Goal: Information Seeking & Learning: Learn about a topic

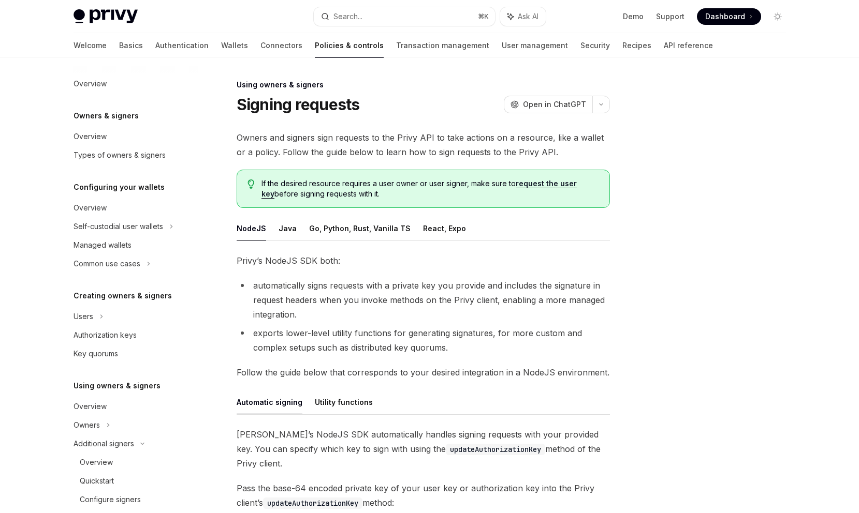
scroll to position [220, 0]
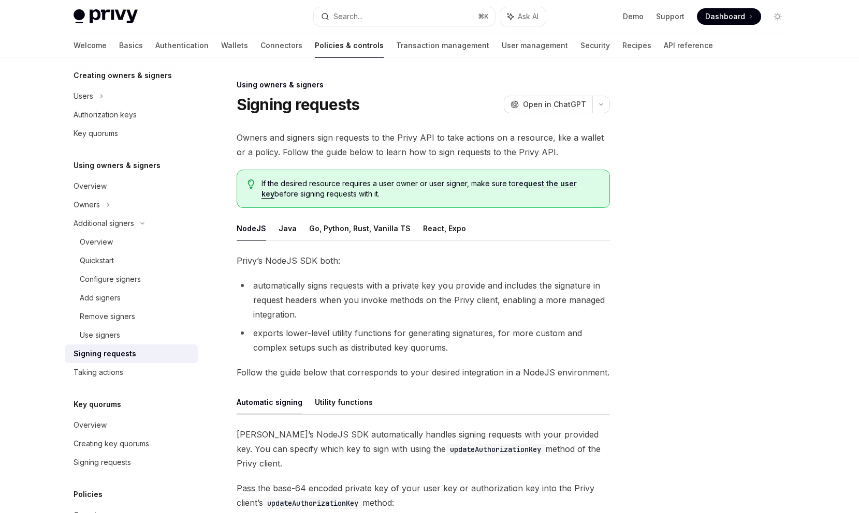
click at [377, 201] on div "If the desired resource requires a user owner or user signer, make sure to requ…" at bounding box center [422, 189] width 373 height 38
drag, startPoint x: 363, startPoint y: 182, endPoint x: 407, endPoint y: 193, distance: 45.3
click at [407, 193] on span "If the desired resource requires a user owner or user signer, make sure to requ…" at bounding box center [429, 189] width 337 height 21
click at [394, 209] on div "Owners and signers sign requests to the Privy API to take actions on a resource…" at bounding box center [422, 369] width 373 height 478
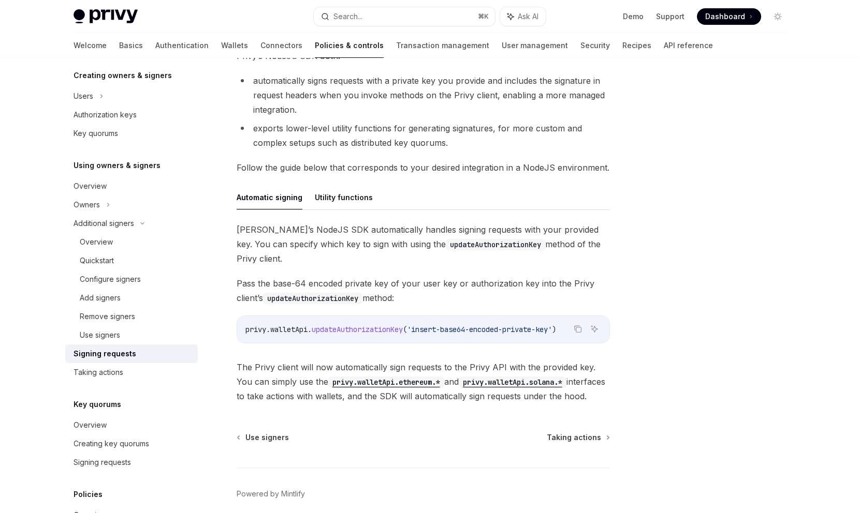
scroll to position [206, 0]
click at [359, 201] on button "Utility functions" at bounding box center [344, 196] width 58 height 24
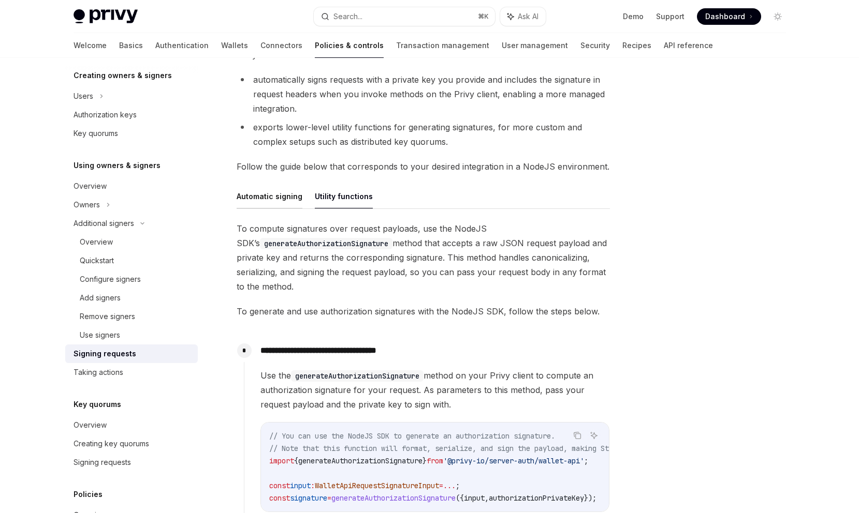
click at [288, 199] on button "Automatic signing" at bounding box center [269, 196] width 66 height 24
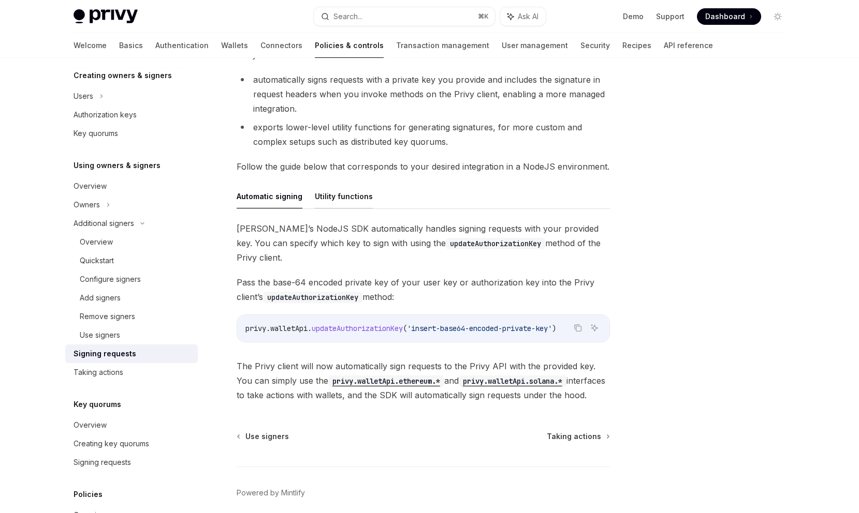
click at [345, 205] on button "Utility functions" at bounding box center [344, 196] width 58 height 24
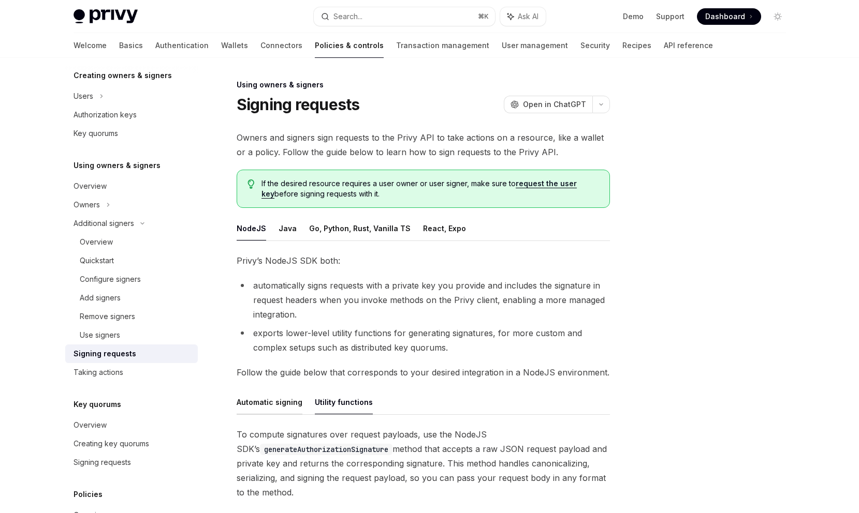
click at [274, 394] on button "Automatic signing" at bounding box center [269, 402] width 66 height 24
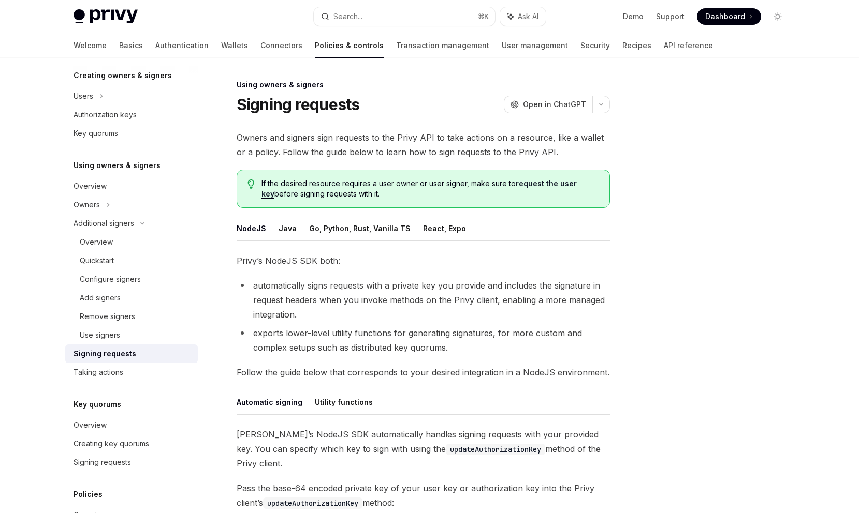
click at [287, 405] on button "Automatic signing" at bounding box center [269, 402] width 66 height 24
click at [371, 235] on button "Go, Python, Rust, Vanilla TS" at bounding box center [359, 228] width 101 height 24
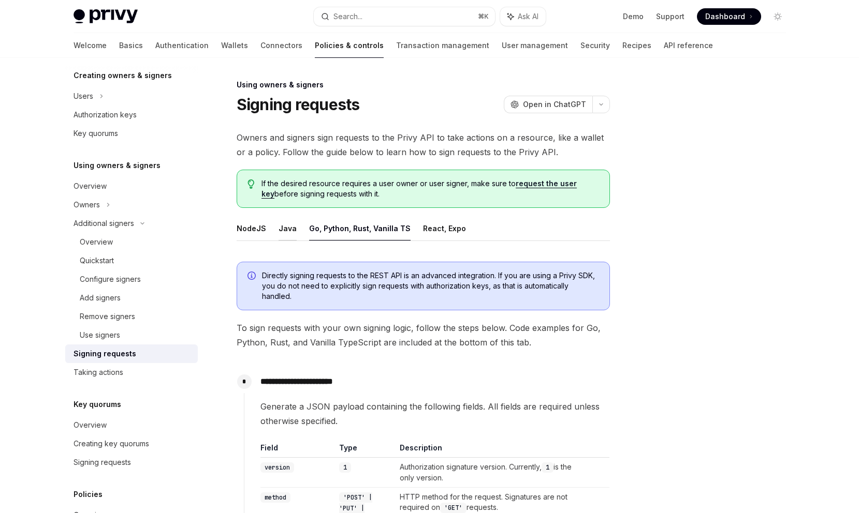
click at [284, 231] on button "Java" at bounding box center [287, 228] width 18 height 24
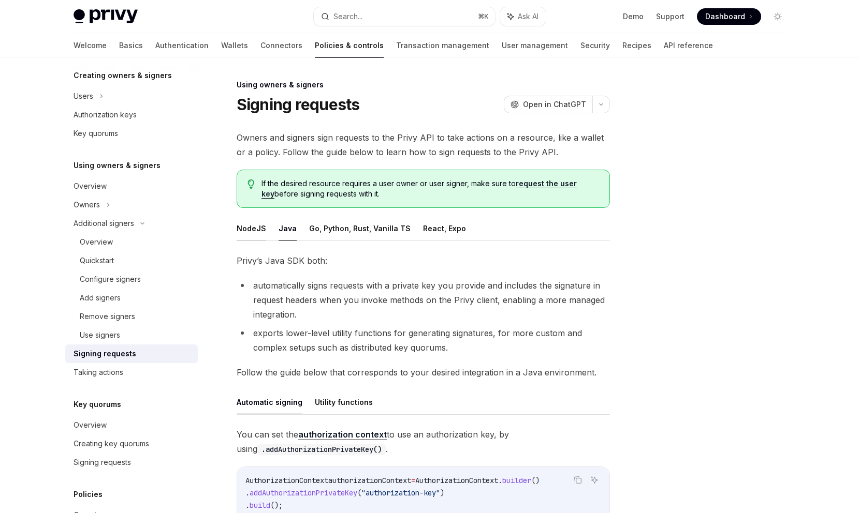
click at [243, 223] on button "NodeJS" at bounding box center [250, 228] width 29 height 24
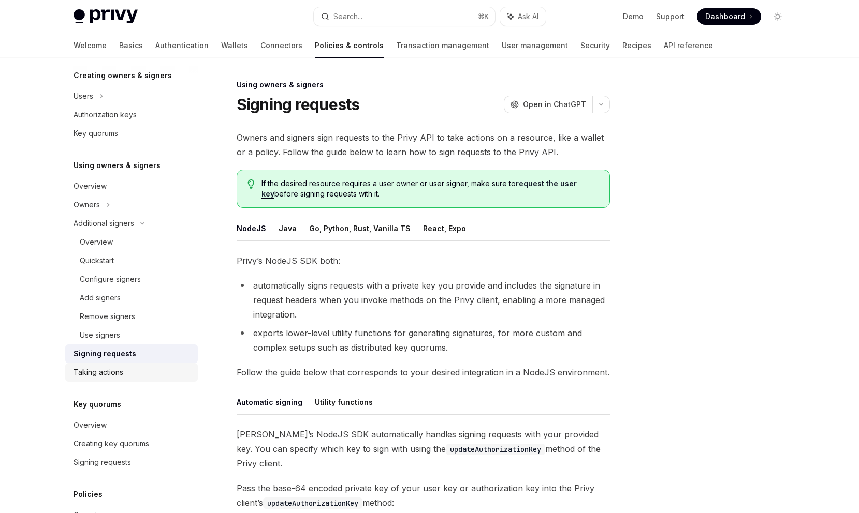
click at [155, 377] on div "Taking actions" at bounding box center [132, 372] width 118 height 12
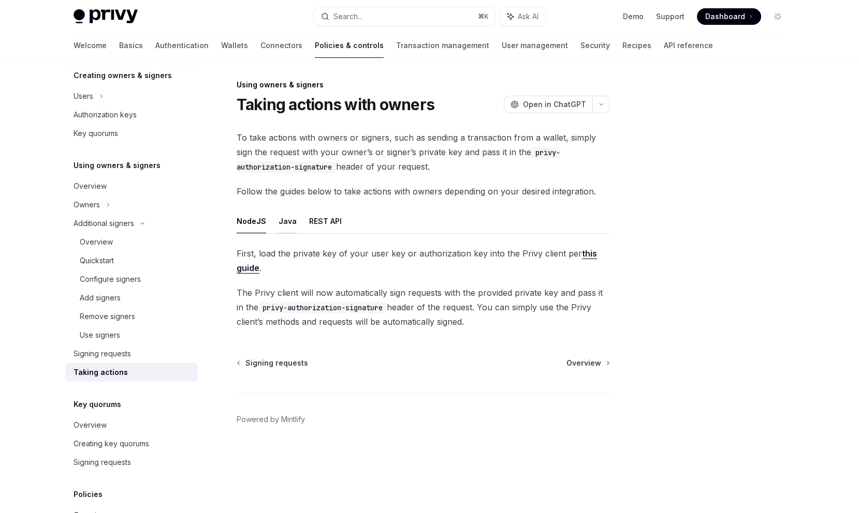
click at [291, 230] on button "Java" at bounding box center [287, 221] width 18 height 24
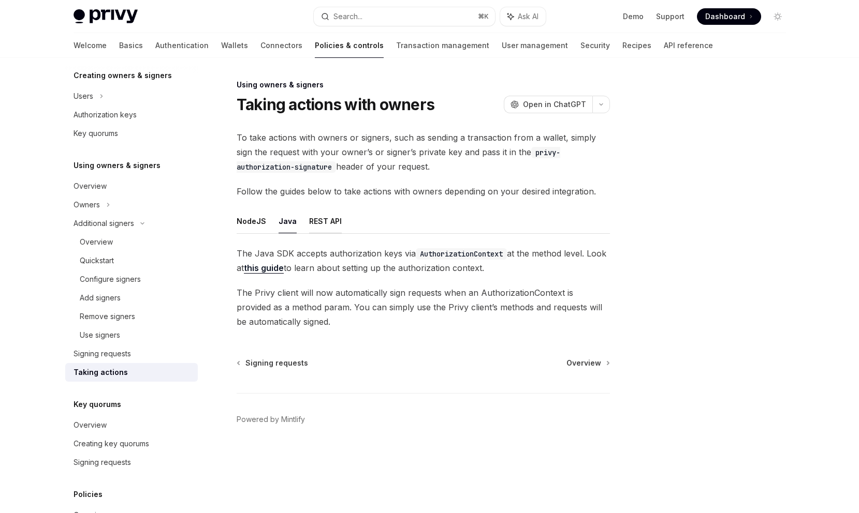
click at [319, 225] on button "REST API" at bounding box center [325, 221] width 33 height 24
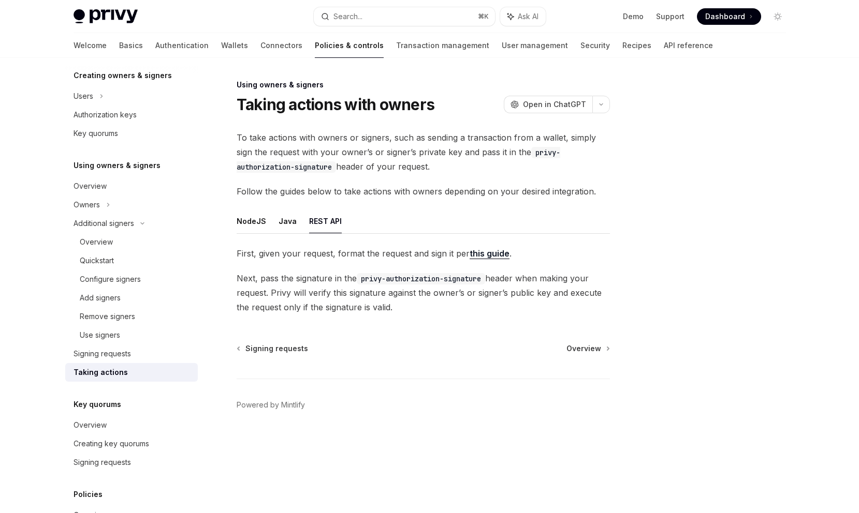
click at [273, 221] on ul "NodeJS Java REST API" at bounding box center [422, 221] width 373 height 25
click at [239, 219] on button "NodeJS" at bounding box center [250, 221] width 29 height 24
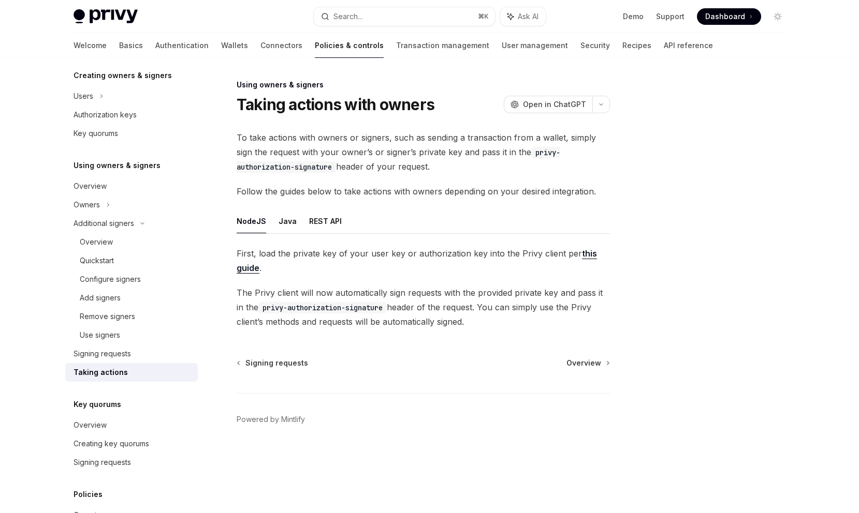
click at [344, 216] on ul "NodeJS Java REST API" at bounding box center [422, 221] width 373 height 25
click at [333, 220] on button "REST API" at bounding box center [325, 221] width 33 height 24
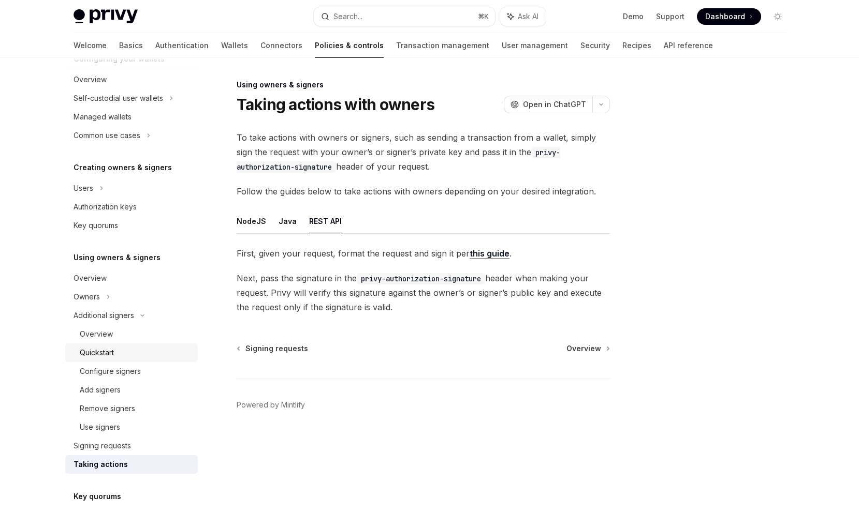
scroll to position [106, 0]
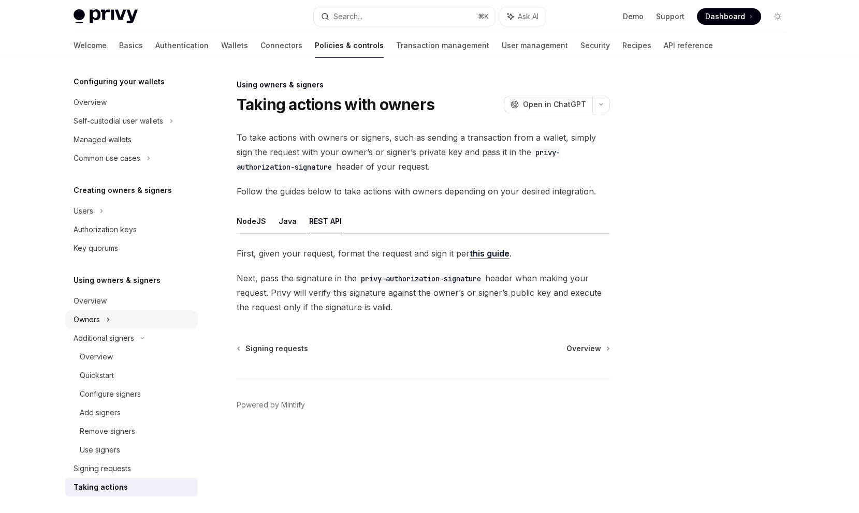
click at [160, 130] on div "Owners" at bounding box center [131, 121] width 132 height 19
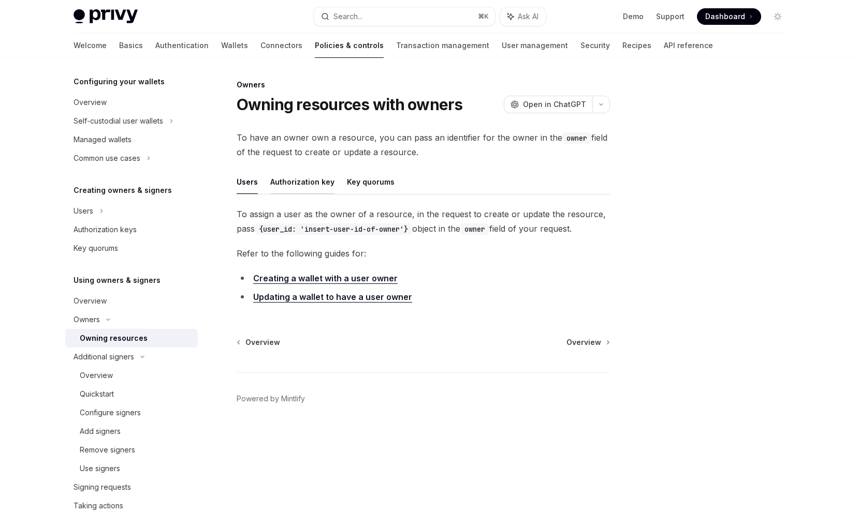
click at [291, 190] on button "Authorization key" at bounding box center [302, 182] width 64 height 24
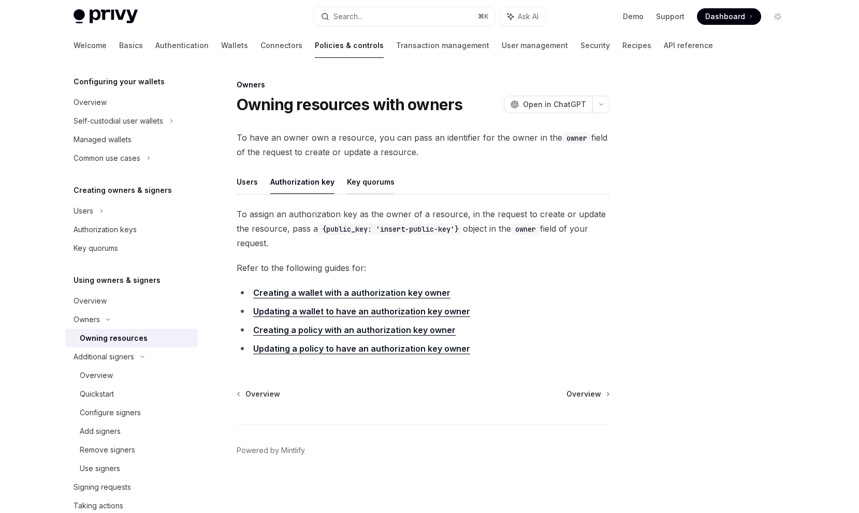
click at [359, 194] on button "Key quorums" at bounding box center [371, 182] width 48 height 24
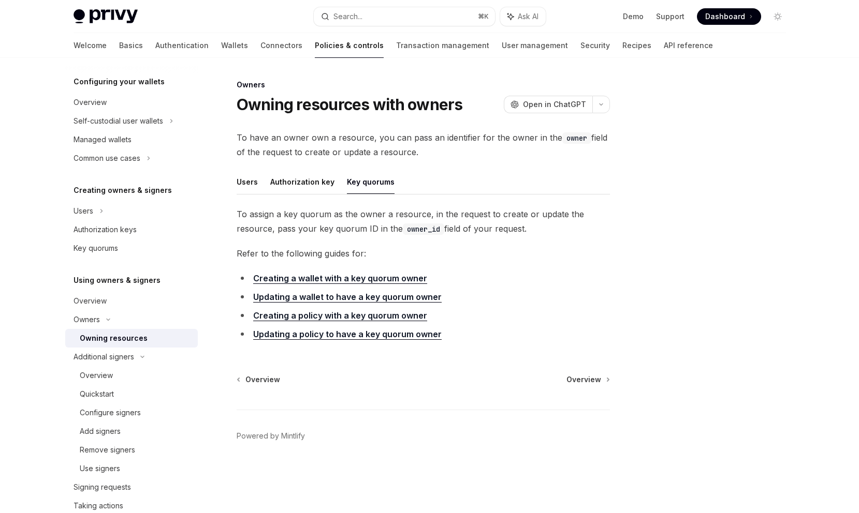
click at [370, 185] on button "Key quorums" at bounding box center [371, 182] width 48 height 24
click at [313, 181] on button "Authorization key" at bounding box center [302, 182] width 64 height 24
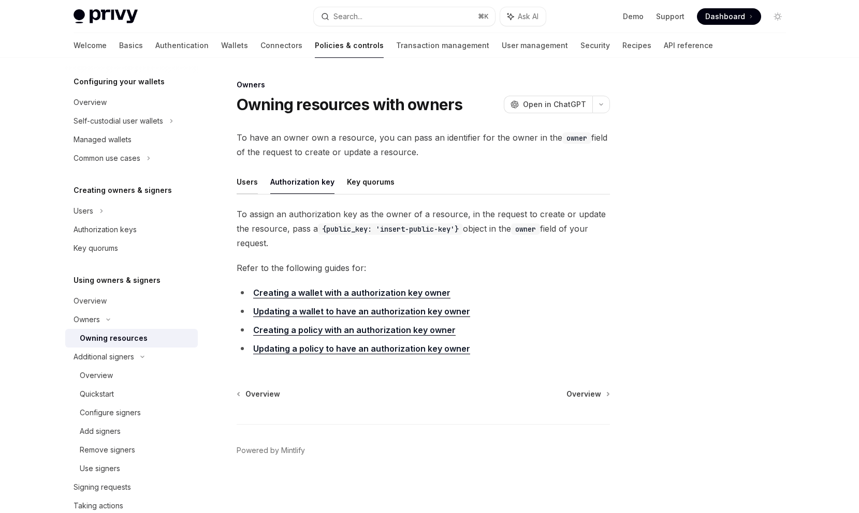
click at [245, 179] on button "Users" at bounding box center [246, 182] width 21 height 24
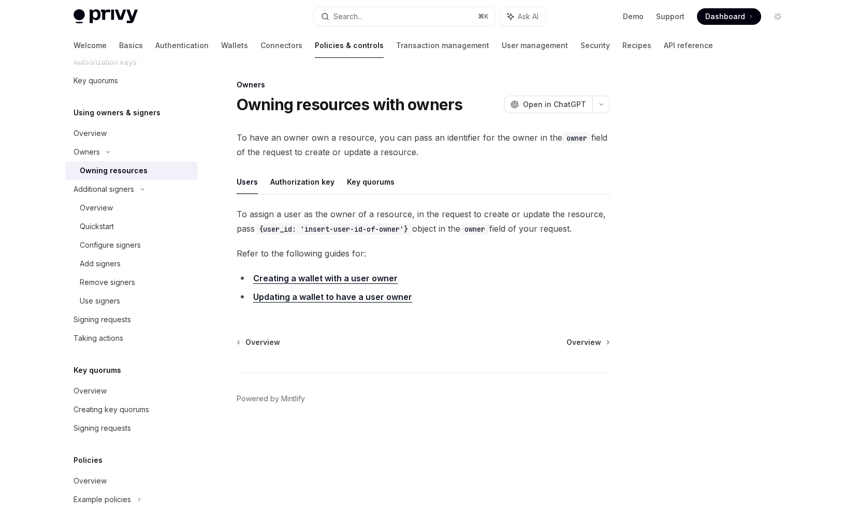
scroll to position [275, 0]
click at [171, 322] on div "Signing requests" at bounding box center [132, 318] width 118 height 12
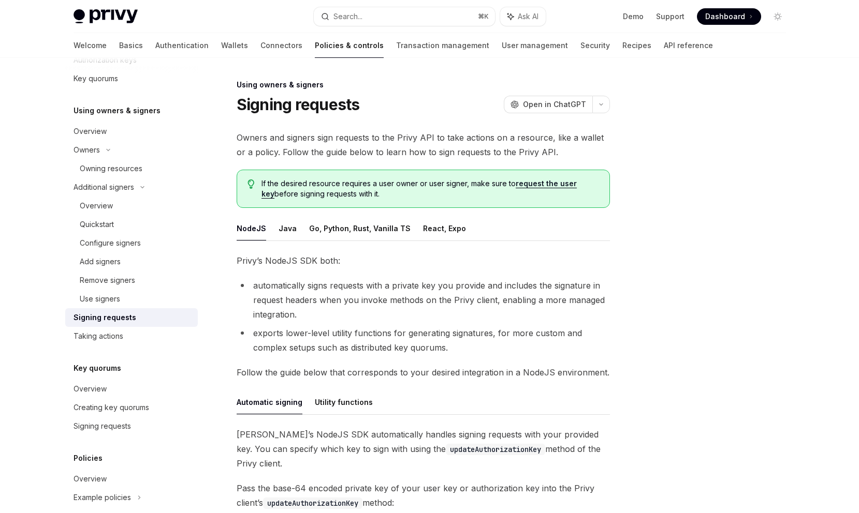
scroll to position [234, 0]
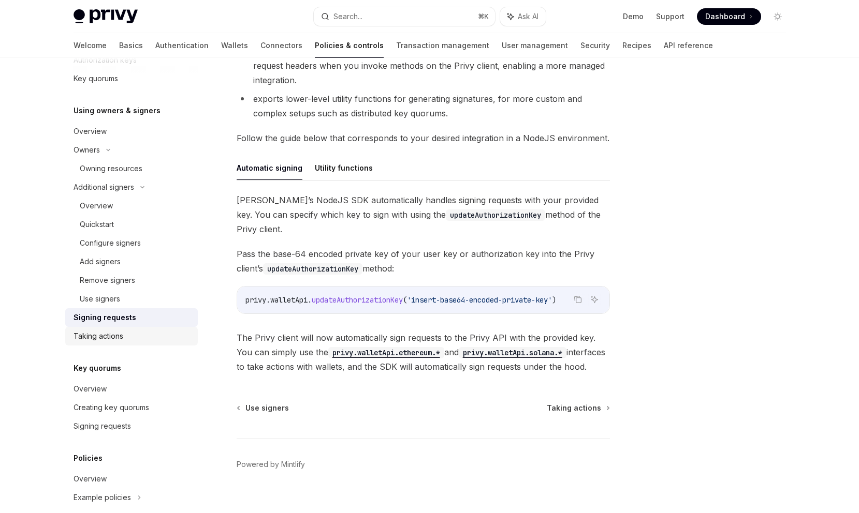
click at [163, 334] on div "Taking actions" at bounding box center [132, 336] width 118 height 12
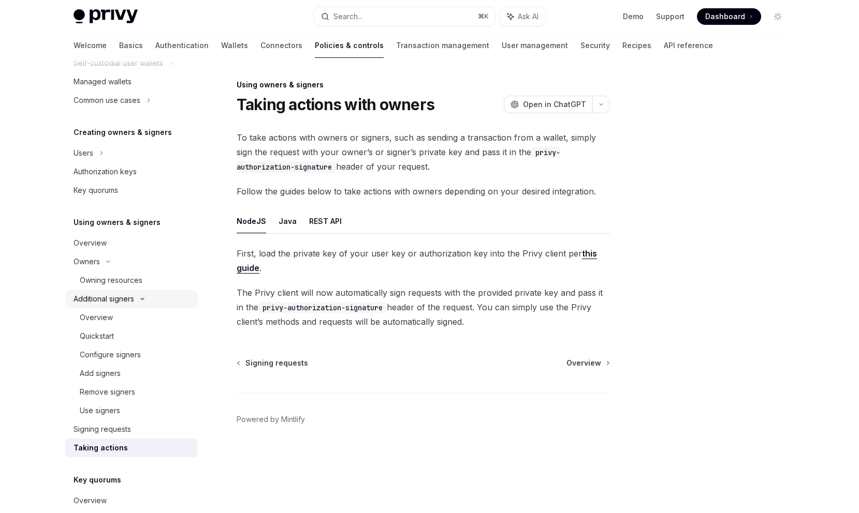
scroll to position [159, 0]
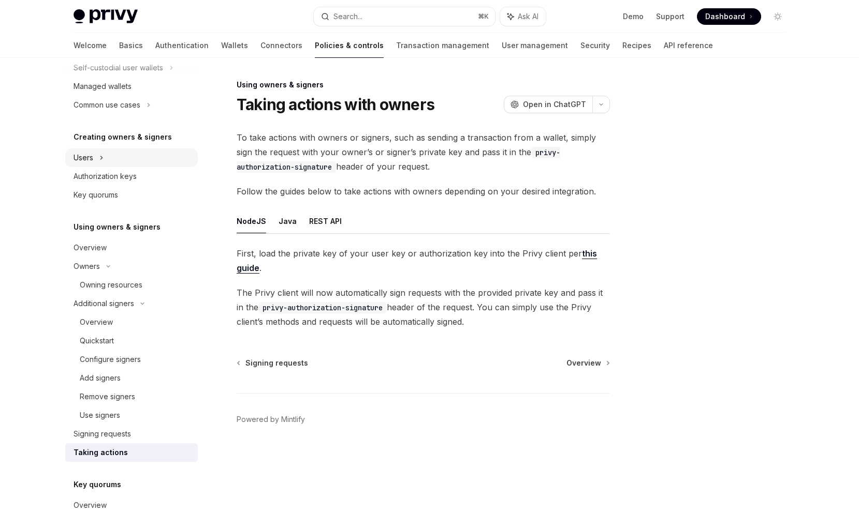
click at [132, 149] on div "Users" at bounding box center [131, 158] width 132 height 19
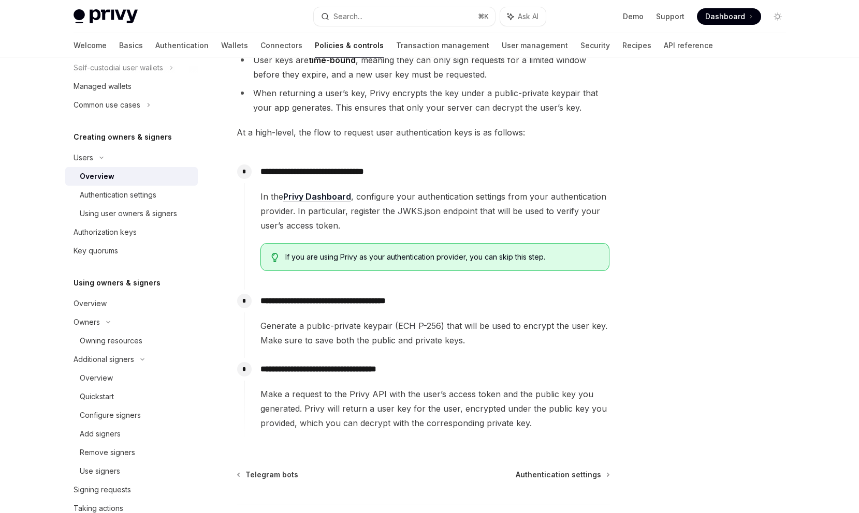
scroll to position [250, 0]
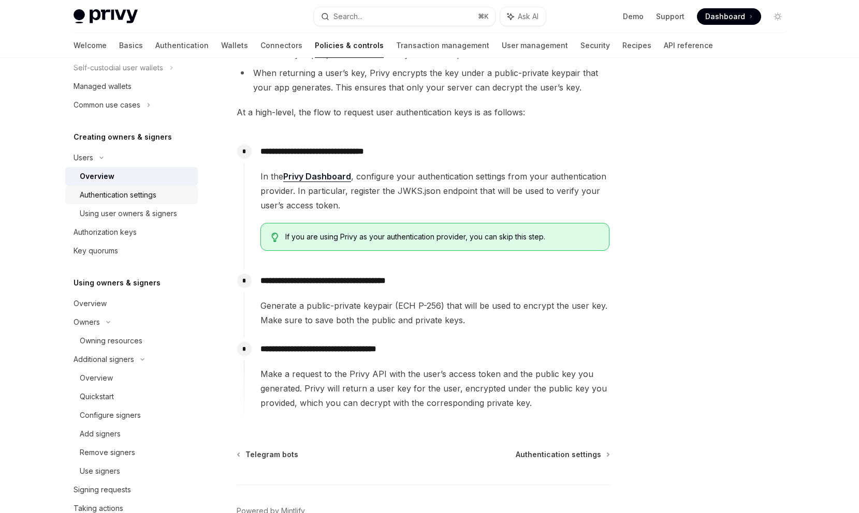
click at [167, 196] on div "Authentication settings" at bounding box center [136, 195] width 112 height 12
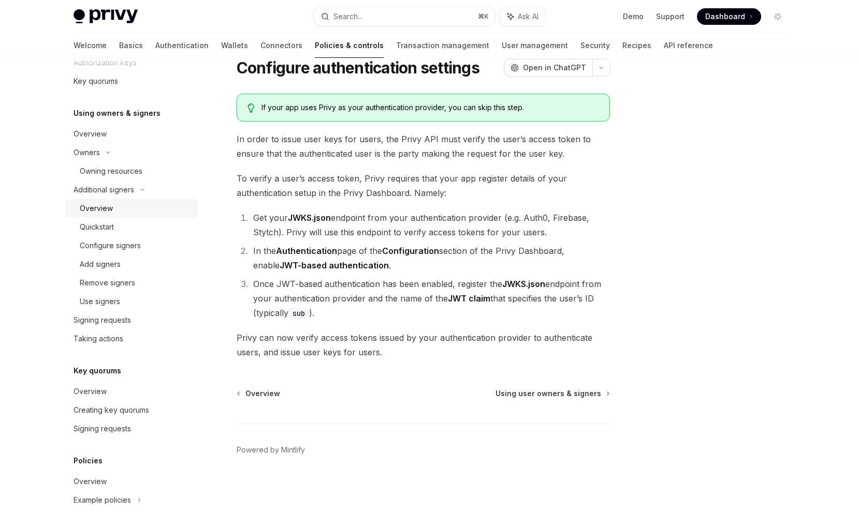
scroll to position [329, 0]
click at [121, 281] on div "Remove signers" at bounding box center [107, 282] width 55 height 12
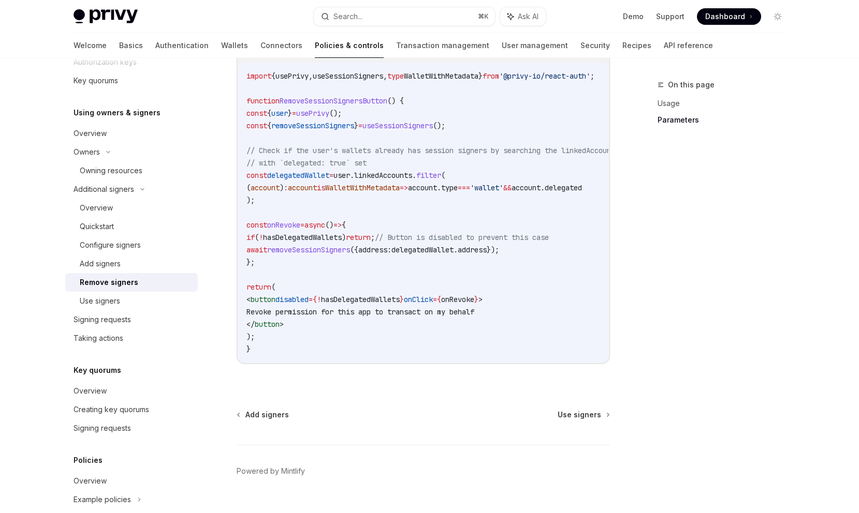
scroll to position [658, 0]
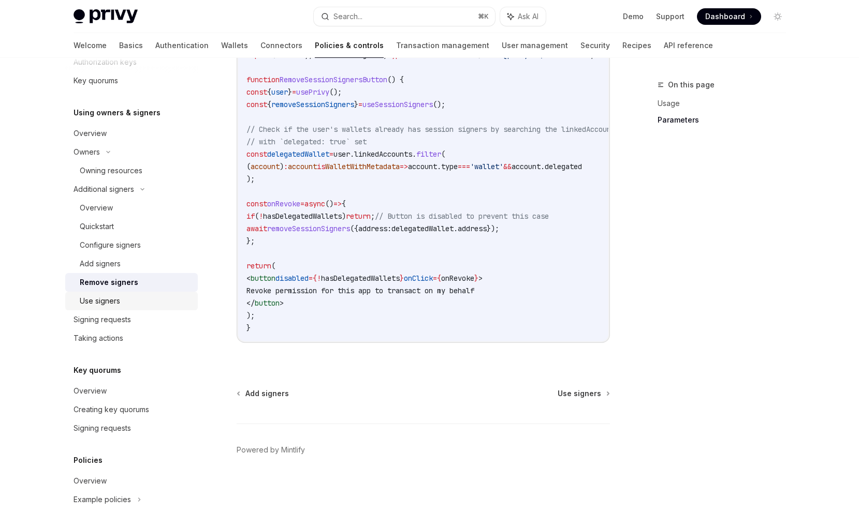
click at [152, 304] on div "Use signers" at bounding box center [136, 301] width 112 height 12
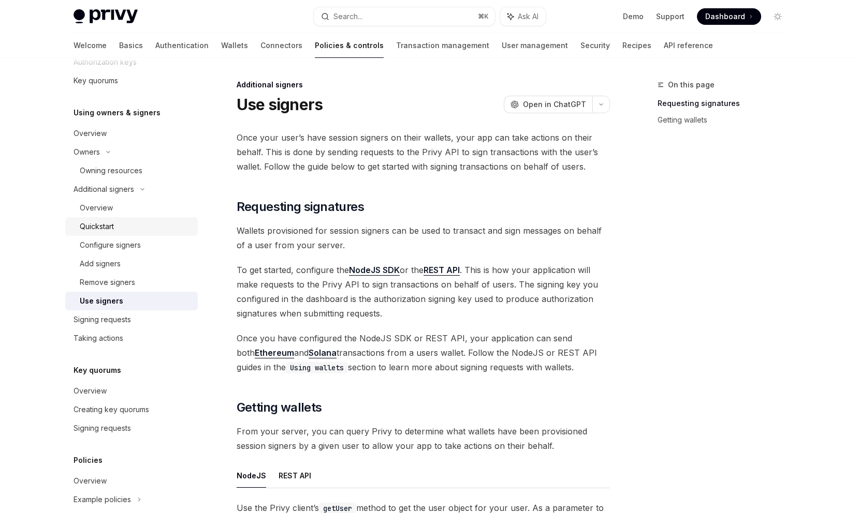
click at [147, 224] on div "Quickstart" at bounding box center [136, 226] width 112 height 12
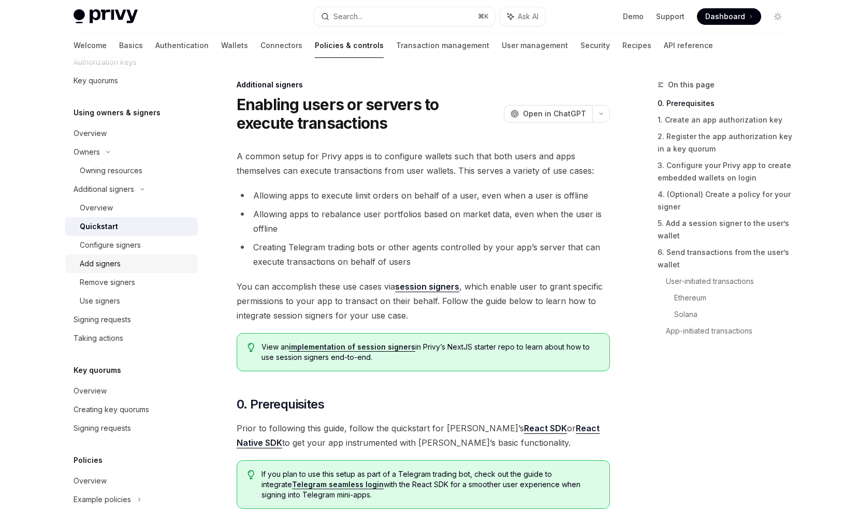
click at [145, 257] on link "Add signers" at bounding box center [131, 264] width 132 height 19
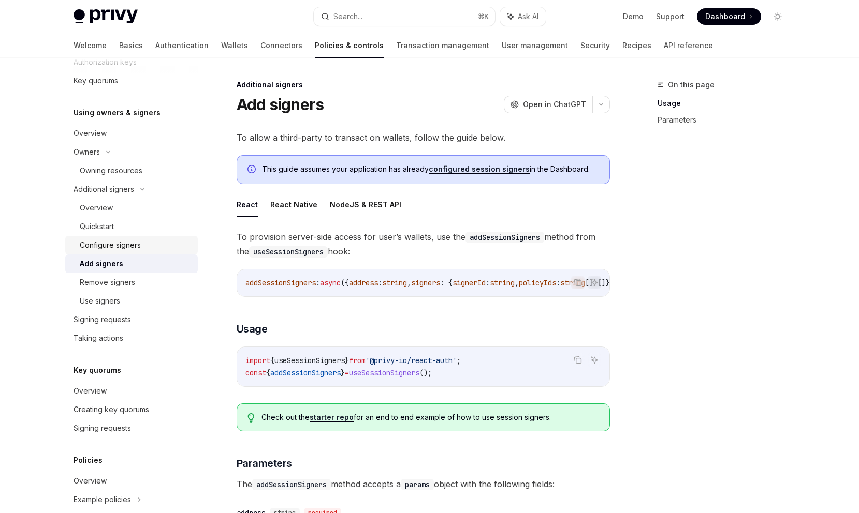
click at [149, 244] on div "Configure signers" at bounding box center [136, 245] width 112 height 12
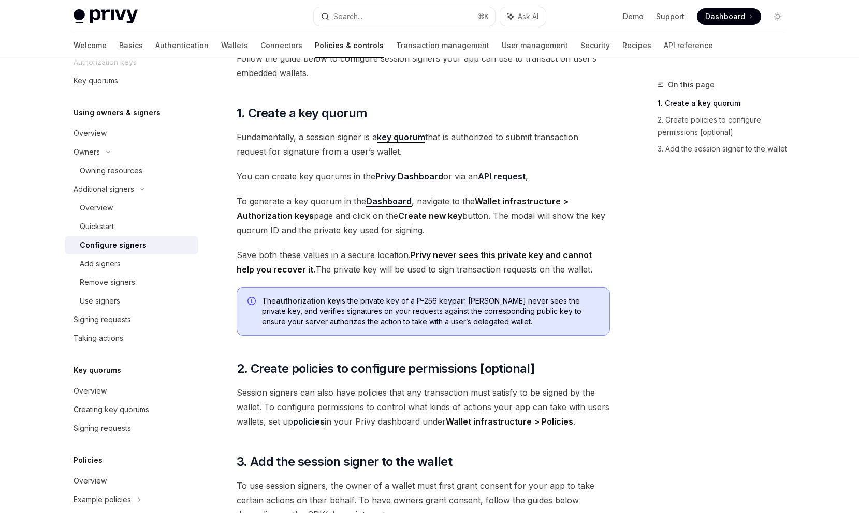
scroll to position [78, 0]
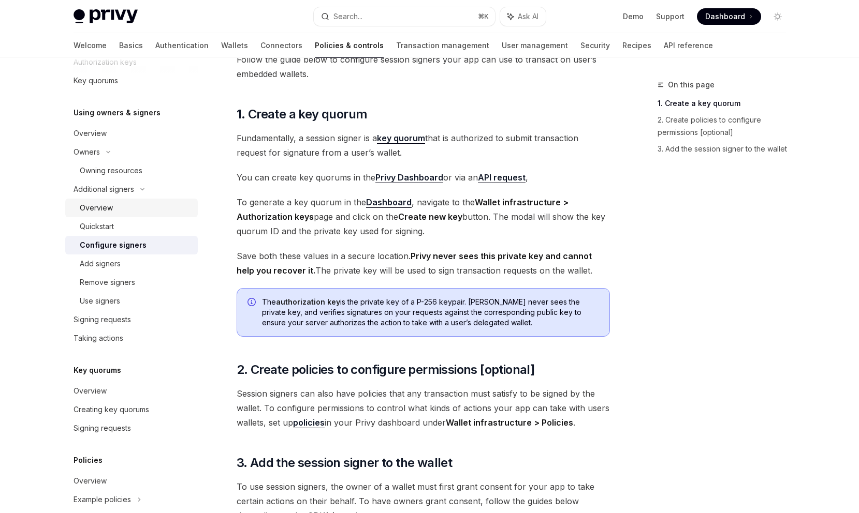
click at [169, 211] on div "Overview" at bounding box center [136, 208] width 112 height 12
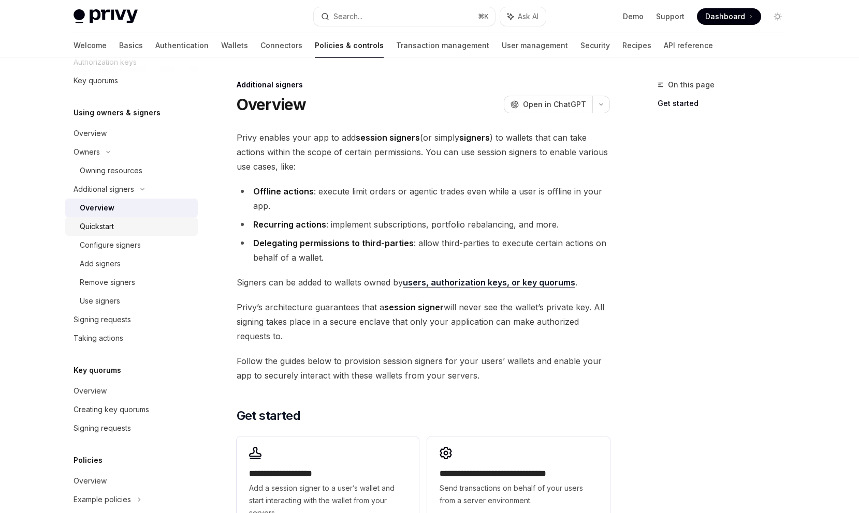
click at [171, 227] on div "Quickstart" at bounding box center [136, 226] width 112 height 12
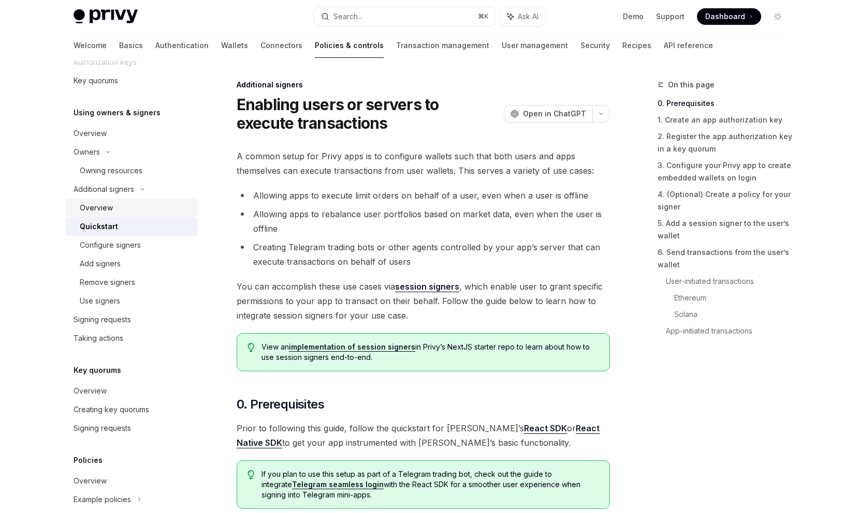
click at [173, 209] on div "Overview" at bounding box center [136, 208] width 112 height 12
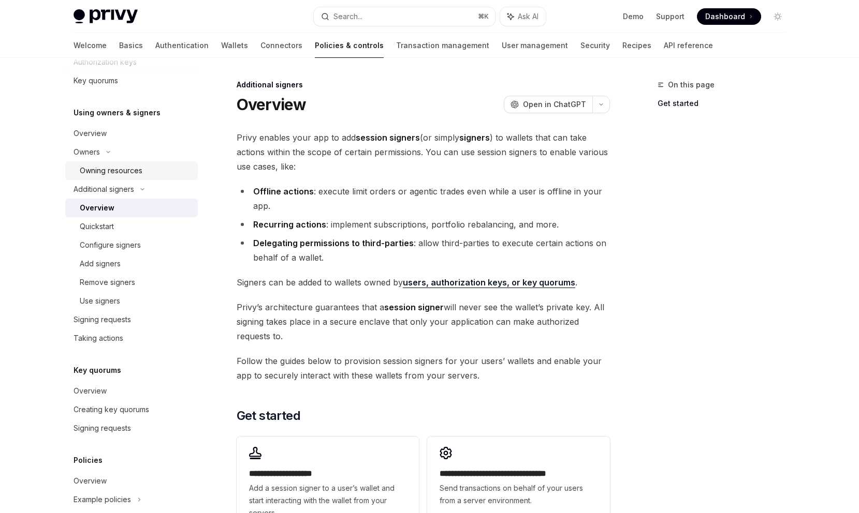
click at [174, 173] on div "Owning resources" at bounding box center [136, 171] width 112 height 12
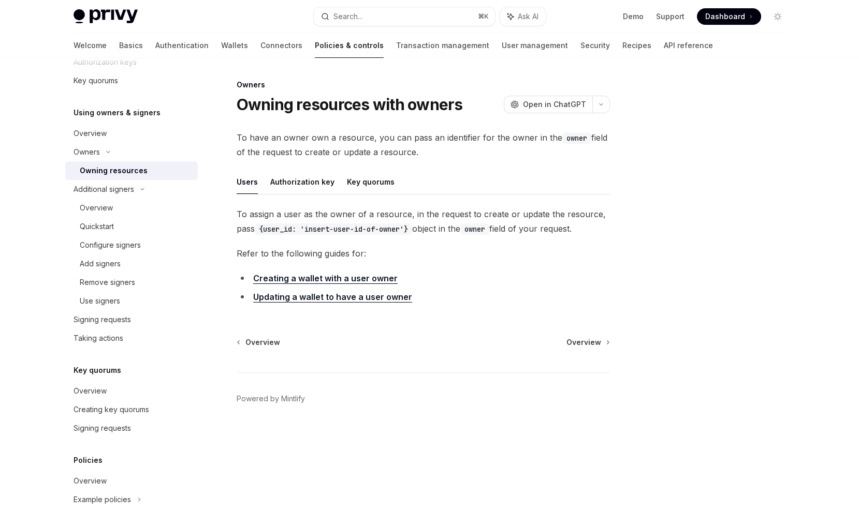
click at [373, 278] on link "Creating a wallet with a user owner" at bounding box center [325, 278] width 144 height 11
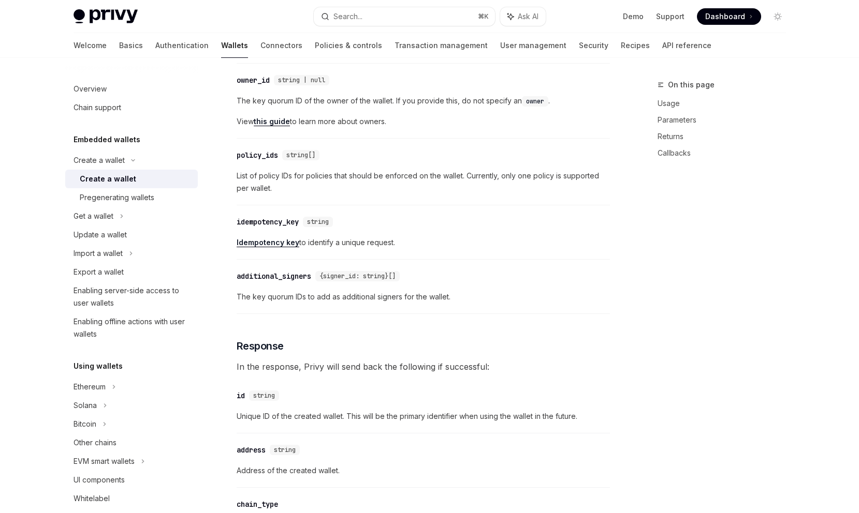
scroll to position [629, 0]
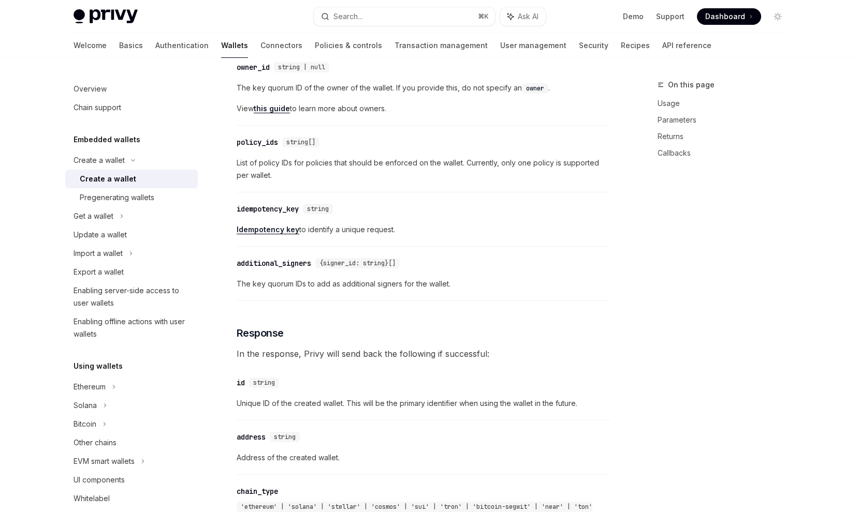
click at [271, 208] on div "idempotency_key" at bounding box center [267, 209] width 62 height 10
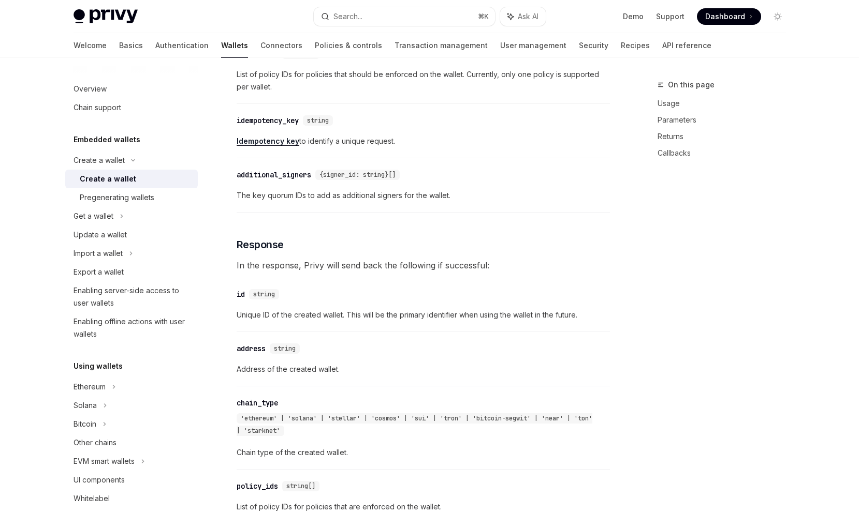
click at [271, 208] on div "To create a new wallet for a user, make a POST request to Copy Ask AI [URL][DOM…" at bounding box center [422, 349] width 373 height 1517
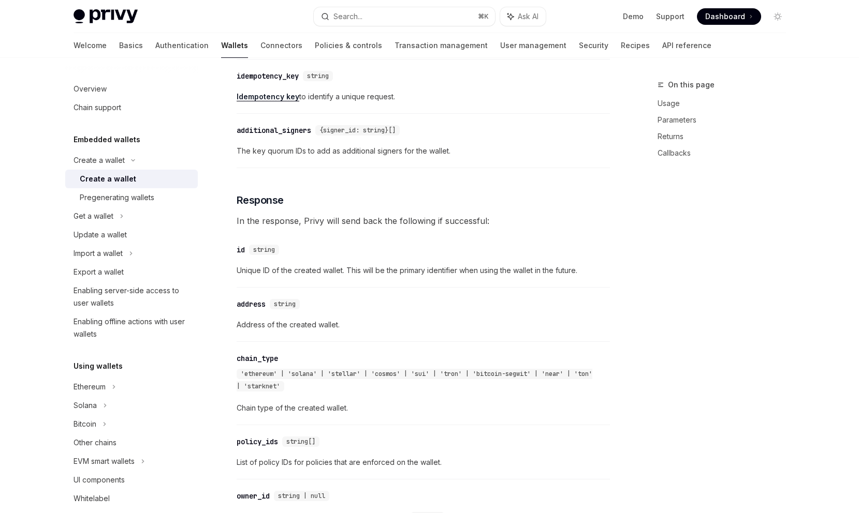
scroll to position [763, 0]
click at [150, 223] on div "Get a wallet" at bounding box center [131, 216] width 132 height 19
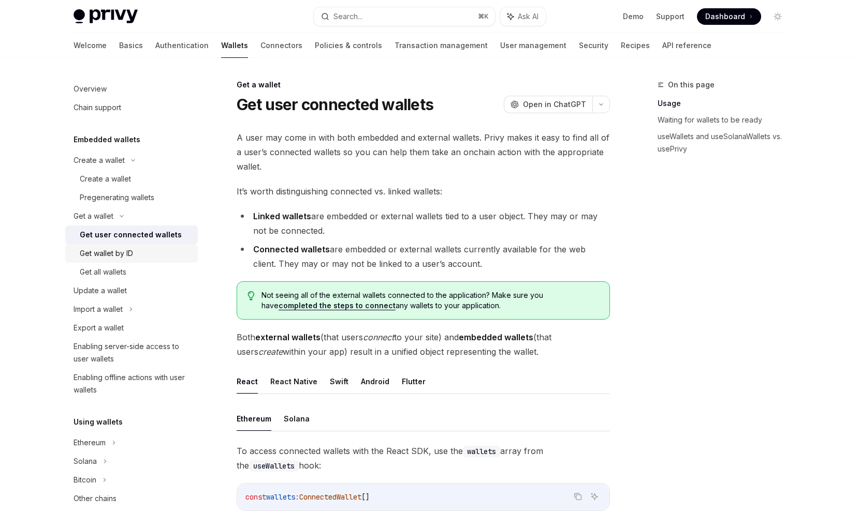
click at [150, 251] on div "Get wallet by ID" at bounding box center [136, 253] width 112 height 12
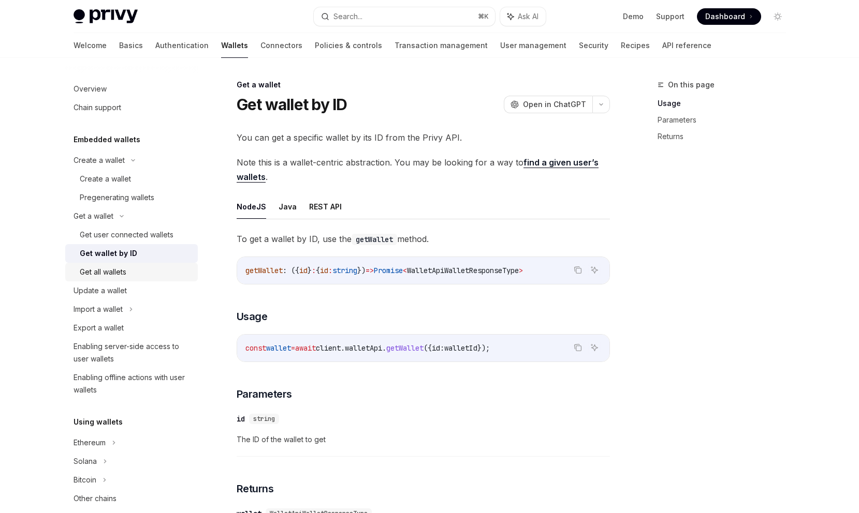
click at [146, 268] on div "Get all wallets" at bounding box center [136, 272] width 112 height 12
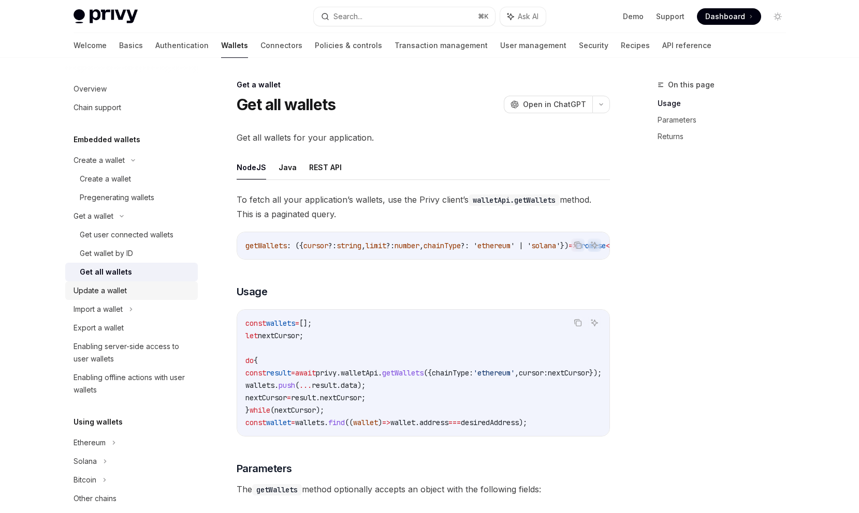
click at [145, 298] on link "Update a wallet" at bounding box center [131, 291] width 132 height 19
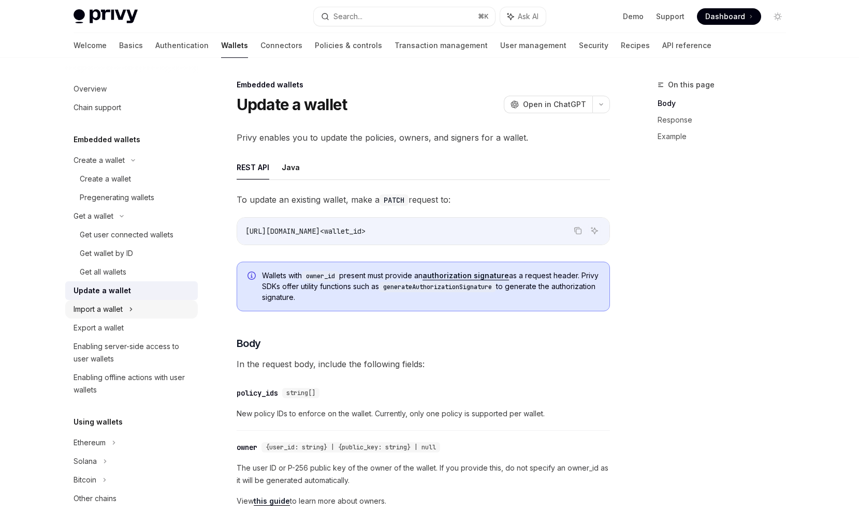
click at [146, 314] on div "Import a wallet" at bounding box center [131, 309] width 132 height 19
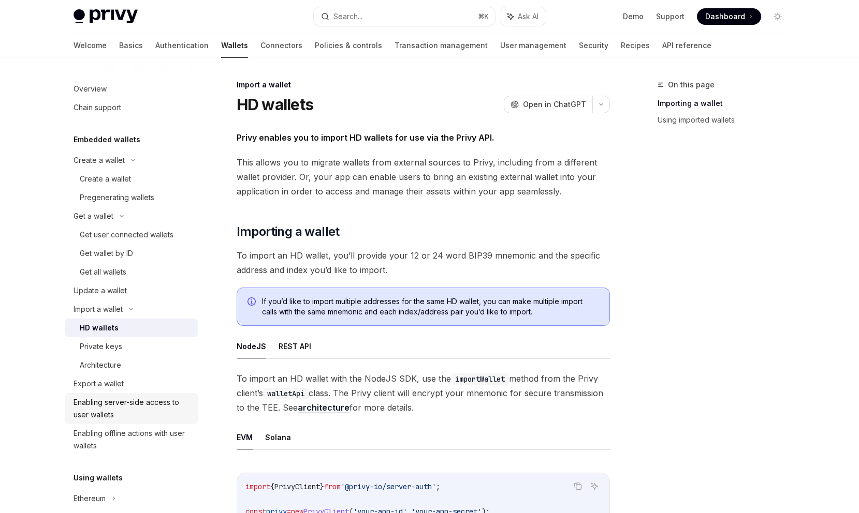
click at [140, 412] on div "Enabling server-side access to user wallets" at bounding box center [132, 408] width 118 height 25
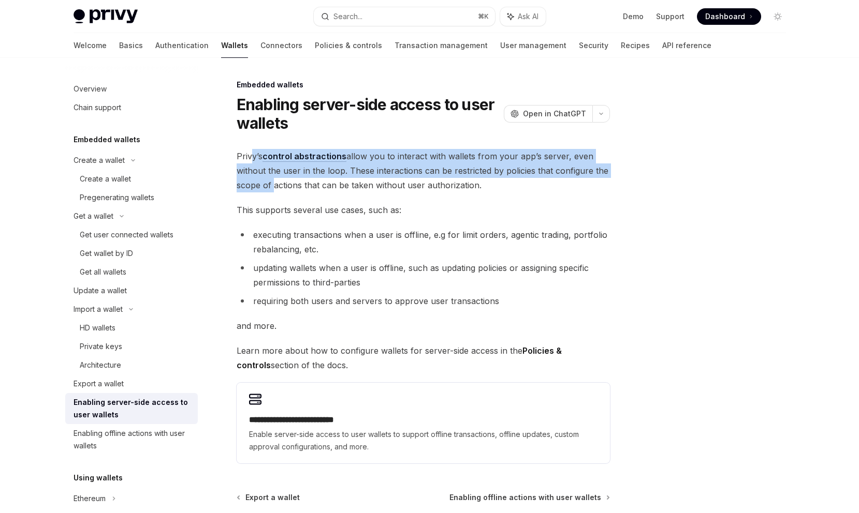
drag, startPoint x: 254, startPoint y: 155, endPoint x: 269, endPoint y: 183, distance: 32.0
click at [270, 183] on span "Privy’s control abstractions allow you to interact with wallets from your app’s…" at bounding box center [422, 170] width 373 height 43
click at [269, 183] on span "Privy’s control abstractions allow you to interact with wallets from your app’s…" at bounding box center [422, 170] width 373 height 43
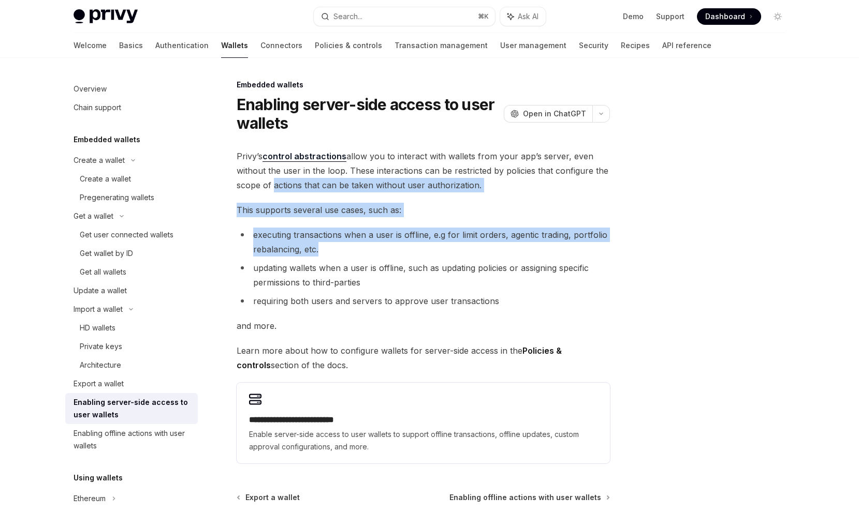
drag, startPoint x: 270, startPoint y: 183, endPoint x: 358, endPoint y: 258, distance: 116.0
click at [358, 257] on div "**********" at bounding box center [422, 306] width 373 height 315
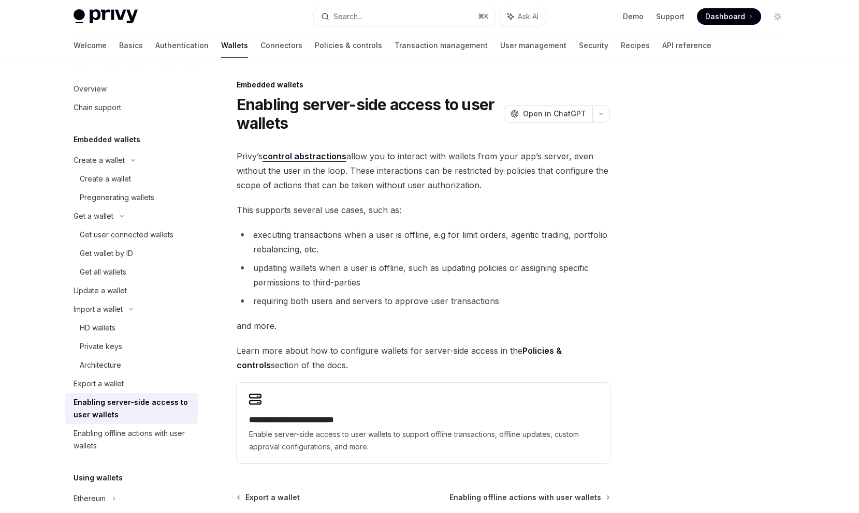
click at [410, 261] on li "updating wallets when a user is offline, such as updating policies or assigning…" at bounding box center [422, 275] width 373 height 29
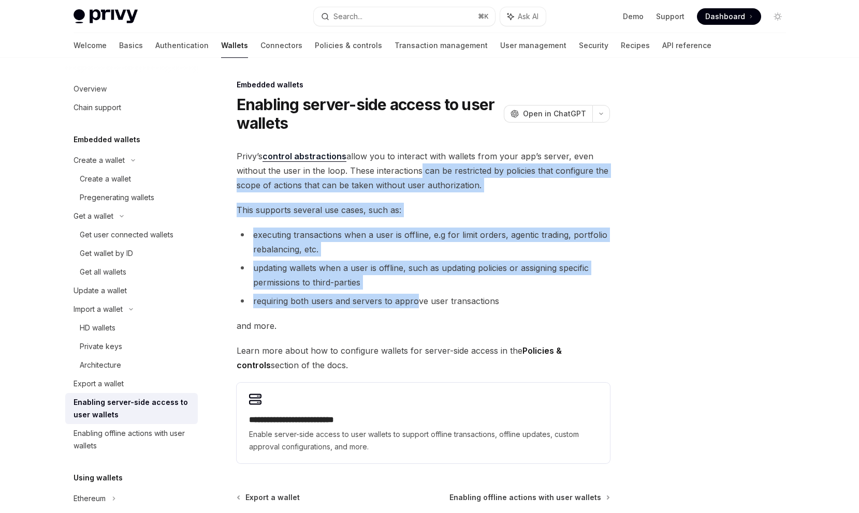
drag, startPoint x: 415, startPoint y: 297, endPoint x: 415, endPoint y: 166, distance: 130.4
click at [415, 166] on div "**********" at bounding box center [422, 306] width 373 height 315
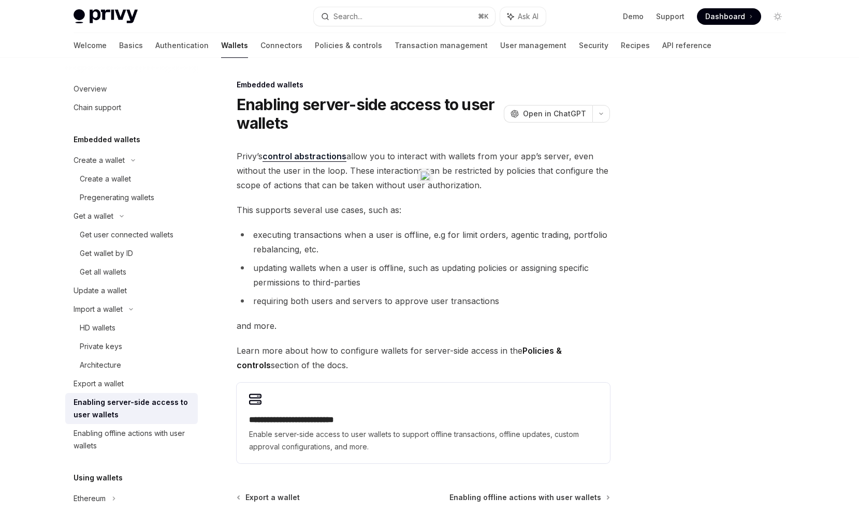
click at [466, 269] on li "updating wallets when a user is offline, such as updating policies or assigning…" at bounding box center [422, 275] width 373 height 29
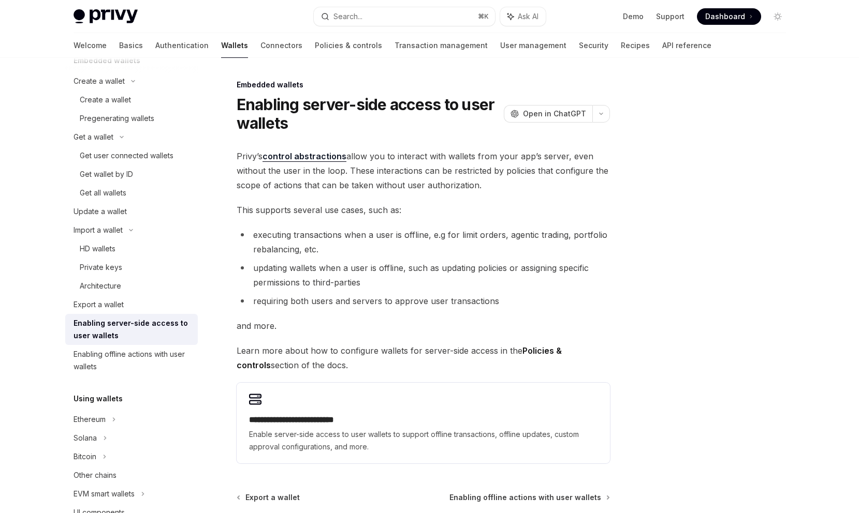
scroll to position [81, 0]
click at [140, 341] on link "Enabling server-side access to user wallets" at bounding box center [131, 327] width 132 height 31
click at [141, 356] on div "Enabling offline actions with user wallets" at bounding box center [132, 358] width 118 height 25
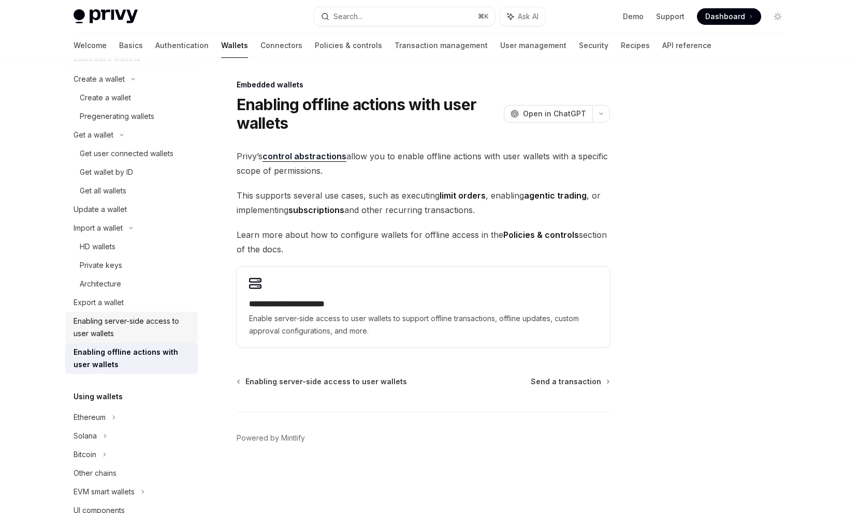
click at [146, 330] on div "Enabling server-side access to user wallets" at bounding box center [132, 327] width 118 height 25
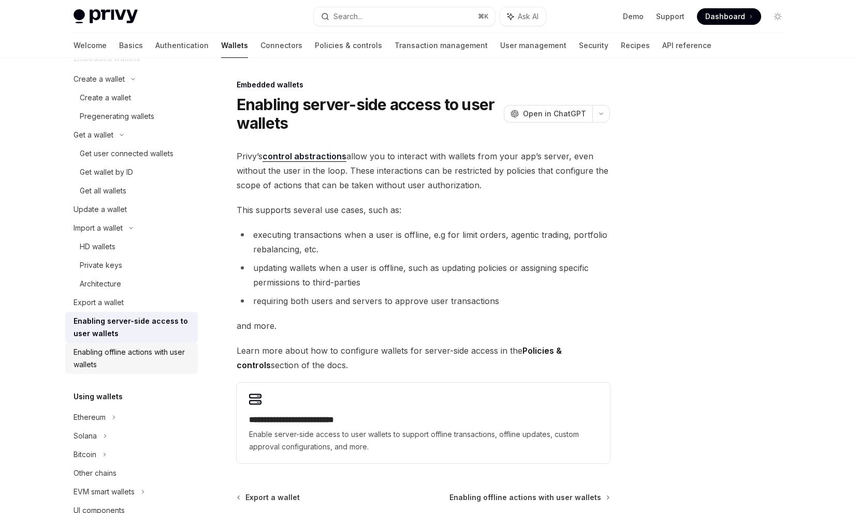
click at [148, 354] on div "Enabling offline actions with user wallets" at bounding box center [132, 358] width 118 height 25
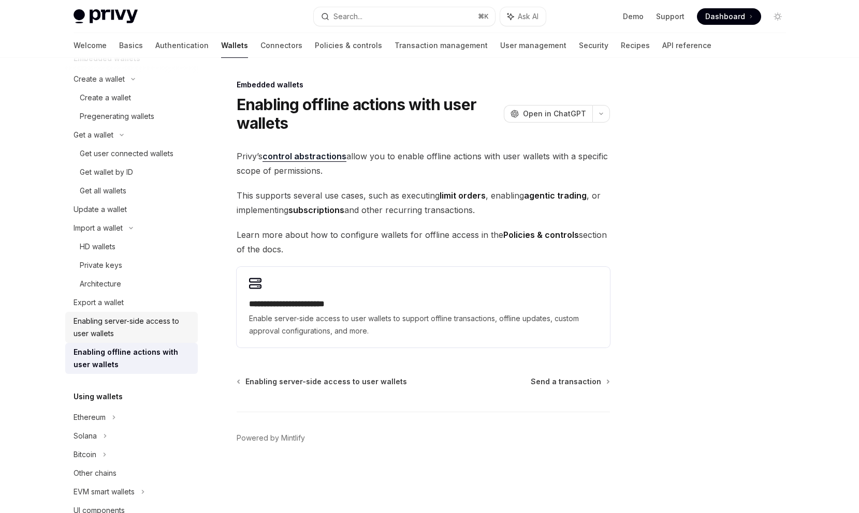
click at [151, 329] on div "Enabling server-side access to user wallets" at bounding box center [132, 327] width 118 height 25
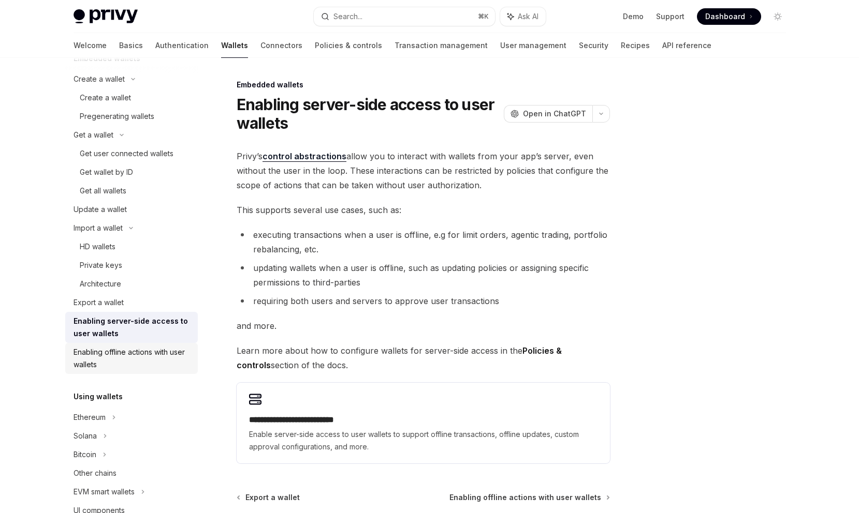
click at [151, 354] on div "Enabling offline actions with user wallets" at bounding box center [132, 358] width 118 height 25
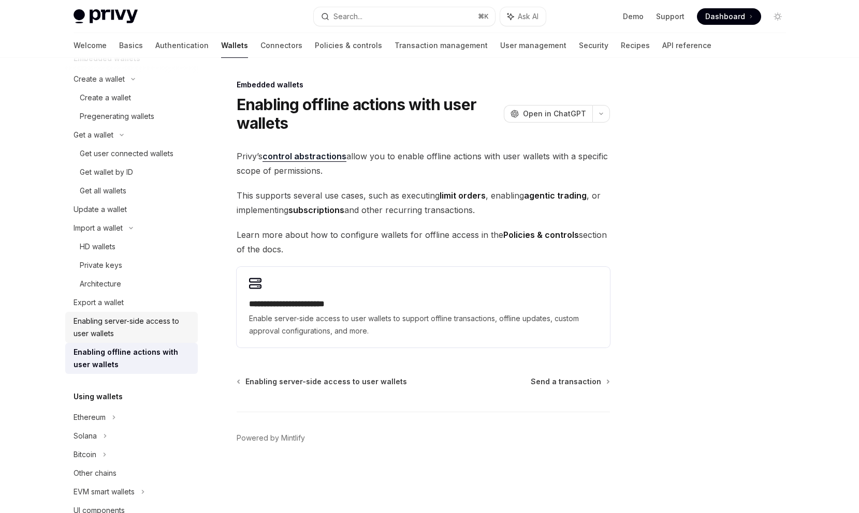
click at [151, 329] on div "Enabling server-side access to user wallets" at bounding box center [132, 327] width 118 height 25
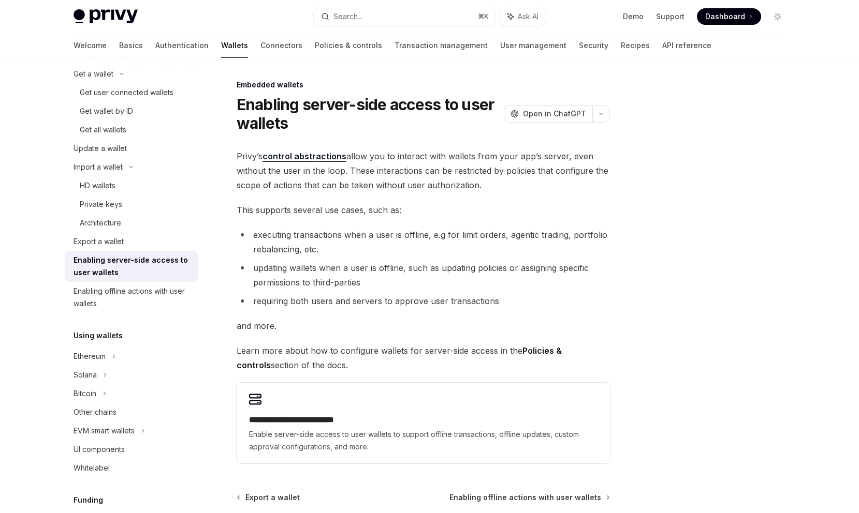
scroll to position [143, 0]
click at [151, 26] on div "Ethereum" at bounding box center [131, 17] width 132 height 19
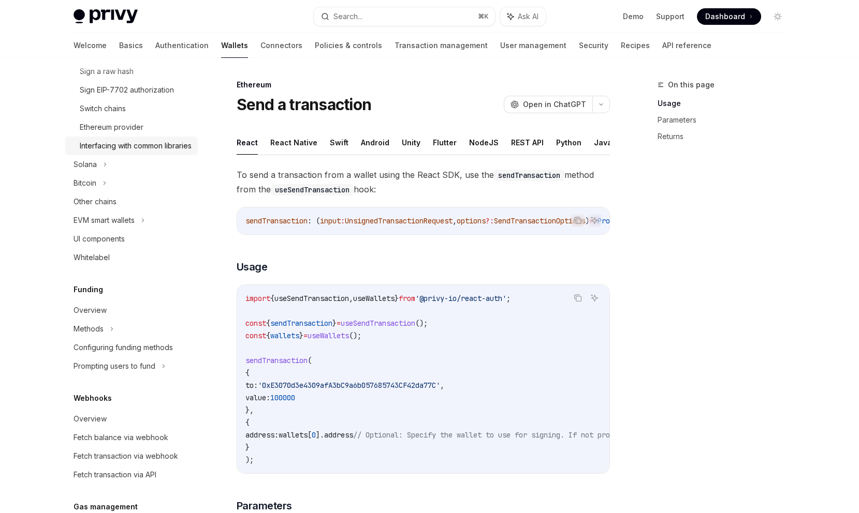
scroll to position [539, 0]
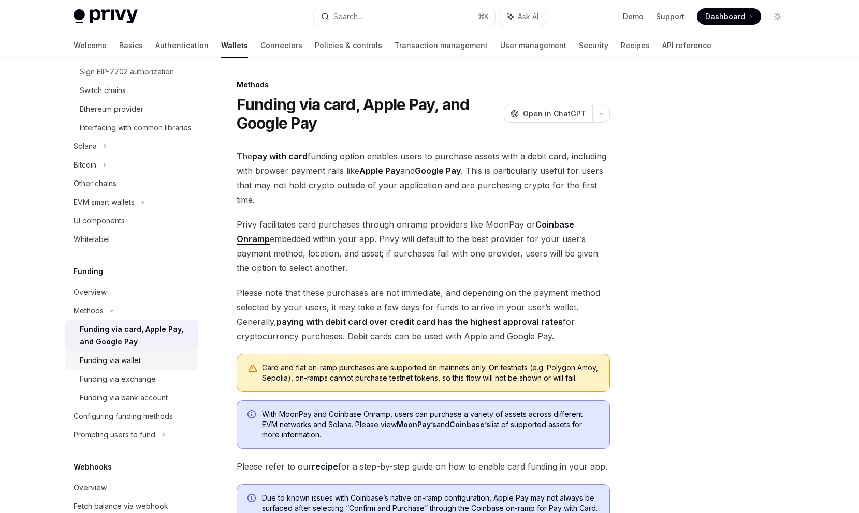
click at [167, 367] on div "Funding via wallet" at bounding box center [136, 360] width 112 height 12
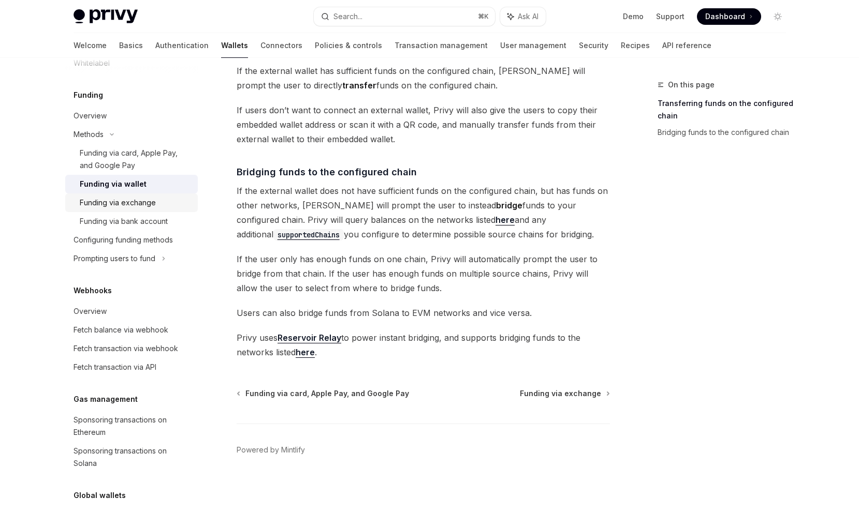
scroll to position [716, 0]
click at [122, 435] on div "Sponsoring transactions on Ethereum" at bounding box center [132, 425] width 118 height 25
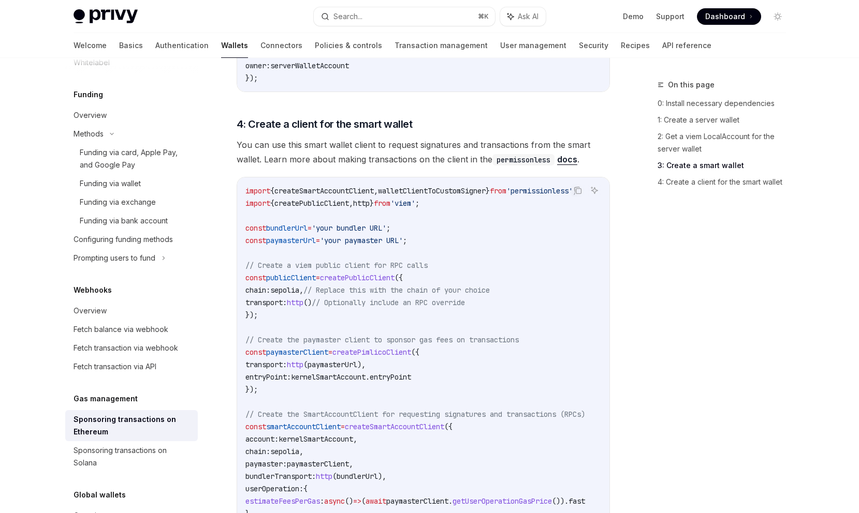
scroll to position [1296, 0]
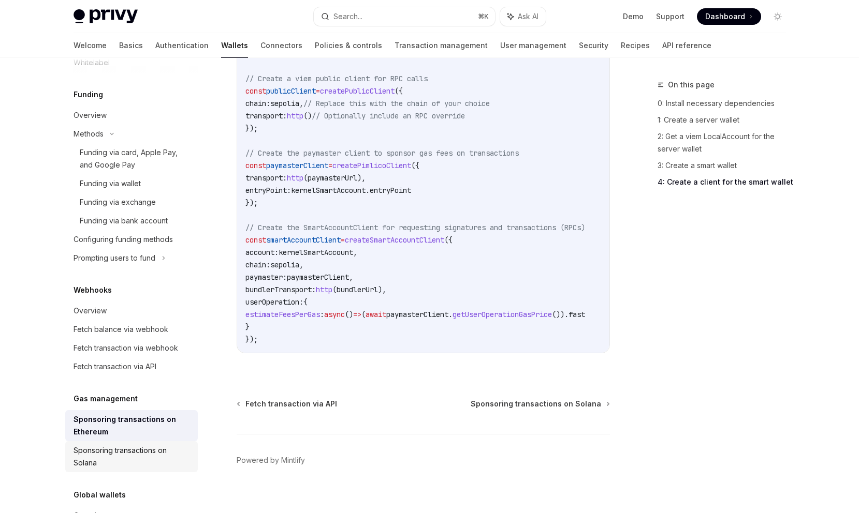
click at [135, 456] on link "Sponsoring transactions on Solana" at bounding box center [131, 456] width 132 height 31
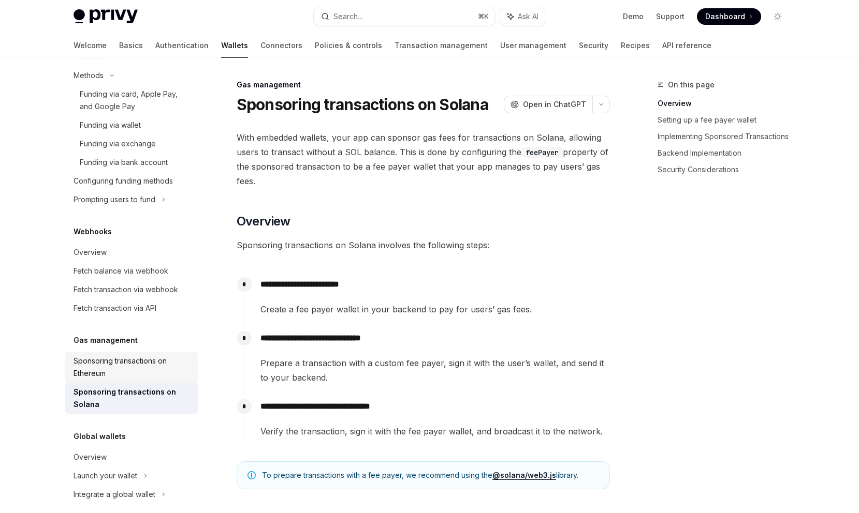
scroll to position [798, 0]
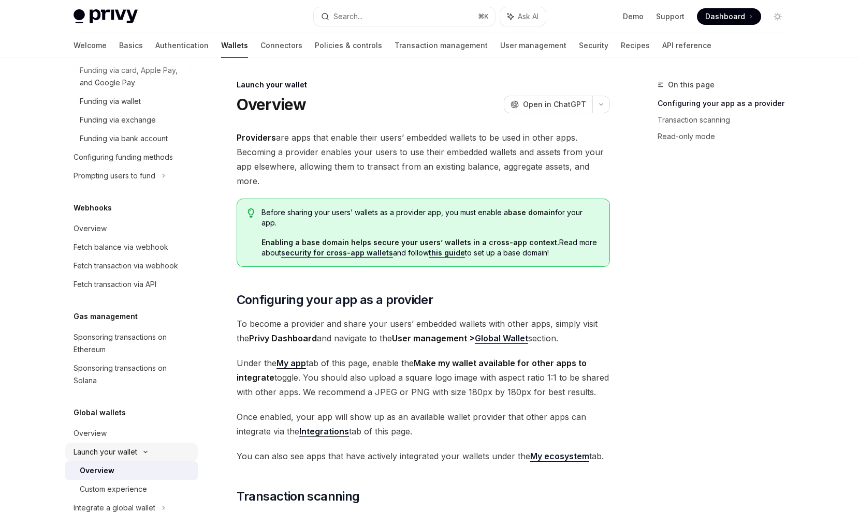
scroll to position [835, 0]
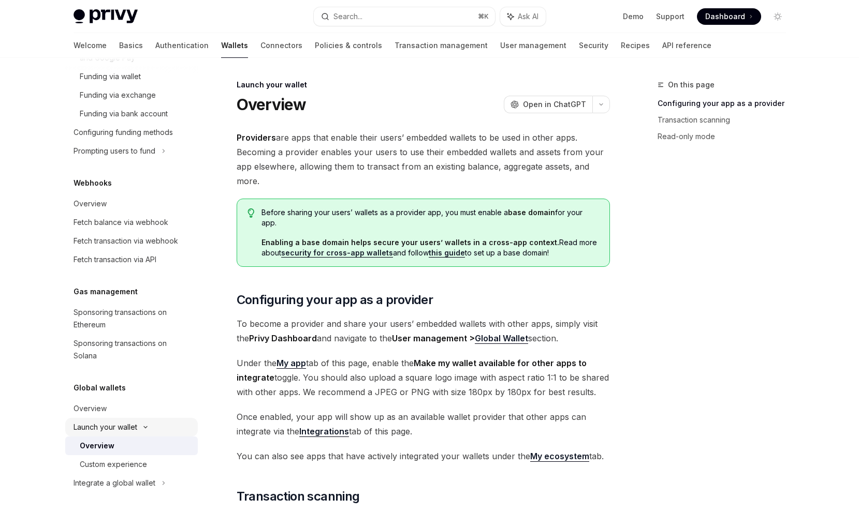
click at [156, 457] on link "Custom experience" at bounding box center [131, 464] width 132 height 19
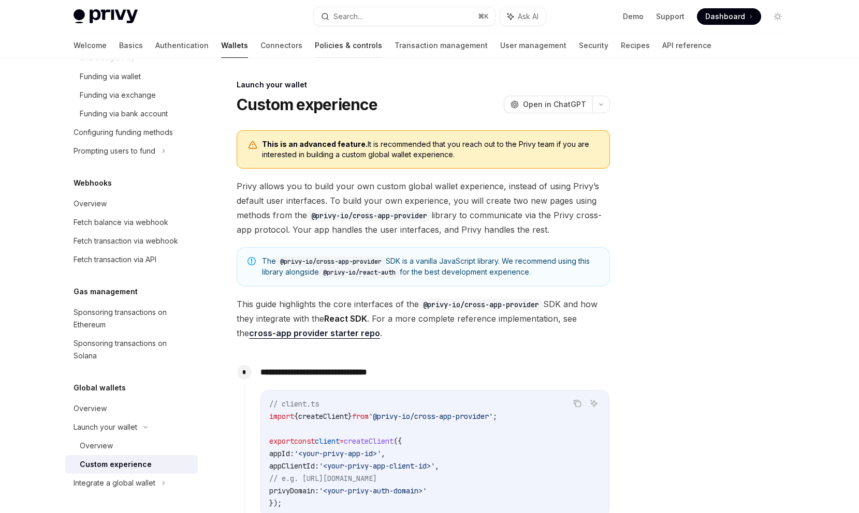
click at [321, 51] on link "Policies & controls" at bounding box center [348, 45] width 67 height 25
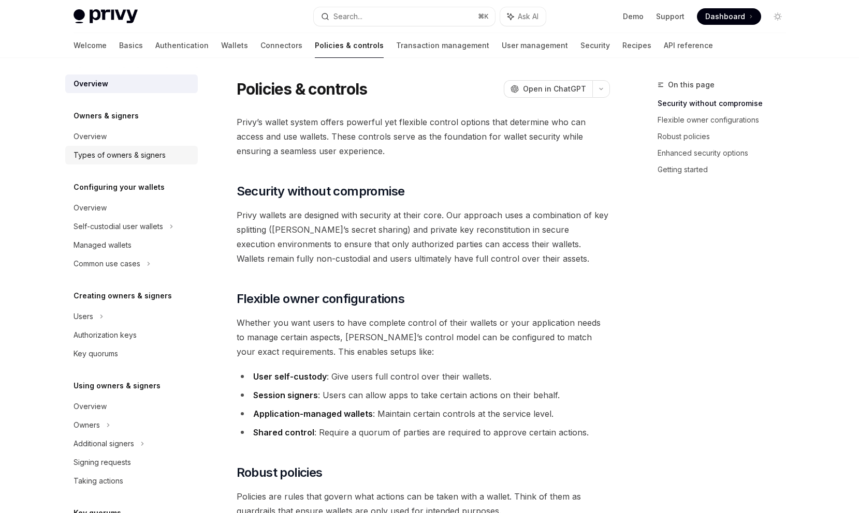
click at [131, 151] on div "Types of owners & signers" at bounding box center [119, 155] width 92 height 12
type textarea "*"
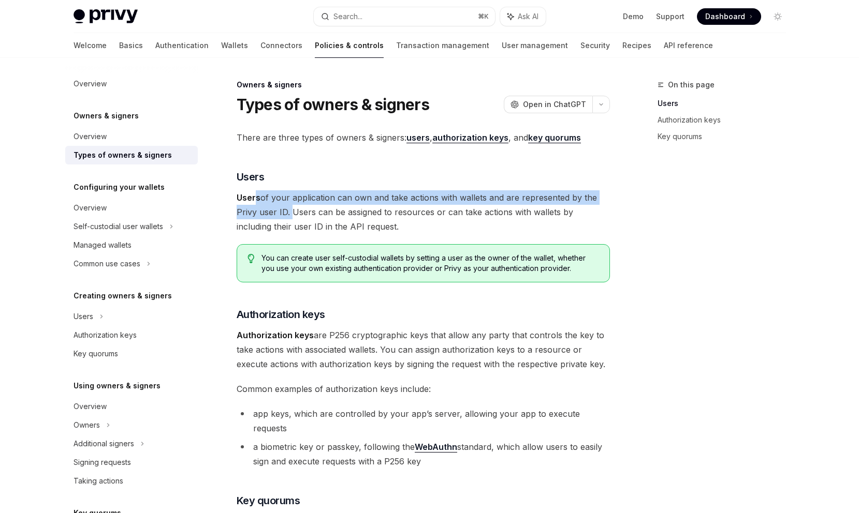
drag, startPoint x: 257, startPoint y: 199, endPoint x: 288, endPoint y: 211, distance: 33.1
click at [288, 211] on span "Users of your application can own and take actions with wallets and are represe…" at bounding box center [422, 211] width 373 height 43
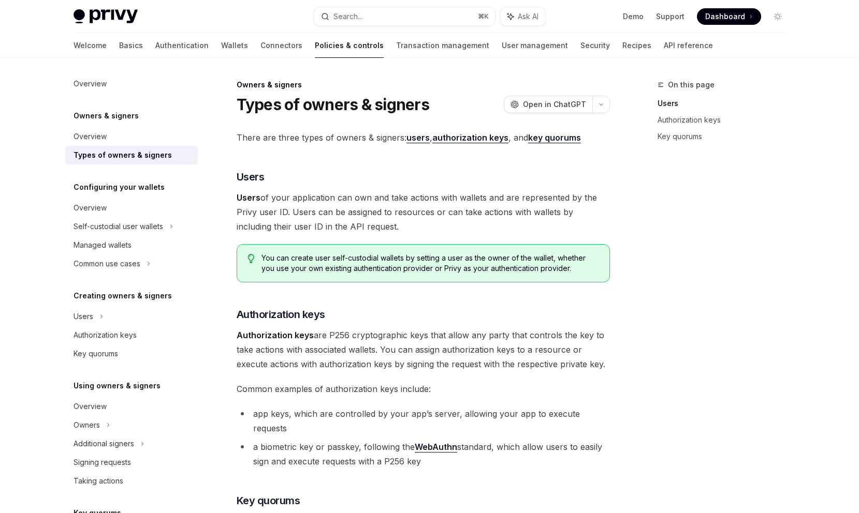
click at [293, 262] on span "You can create user self-custodial wallets by setting a user as the owner of th…" at bounding box center [429, 263] width 337 height 21
click at [283, 141] on span "There are three types of owners & signers: users , authorization keys , and key…" at bounding box center [422, 137] width 373 height 14
click at [285, 204] on span "Users of your application can own and take actions with wallets and are represe…" at bounding box center [422, 211] width 373 height 43
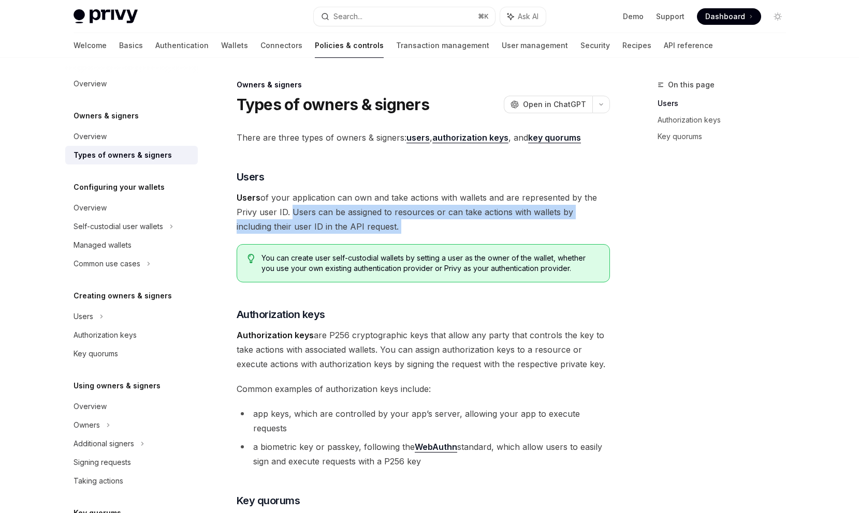
drag, startPoint x: 287, startPoint y: 213, endPoint x: 457, endPoint y: 235, distance: 171.2
click at [458, 235] on div "There are three types of owners & signers: users , authorization keys , and key…" at bounding box center [422, 419] width 373 height 578
click at [423, 236] on div "There are three types of owners & signers: users , authorization keys , and key…" at bounding box center [422, 419] width 373 height 578
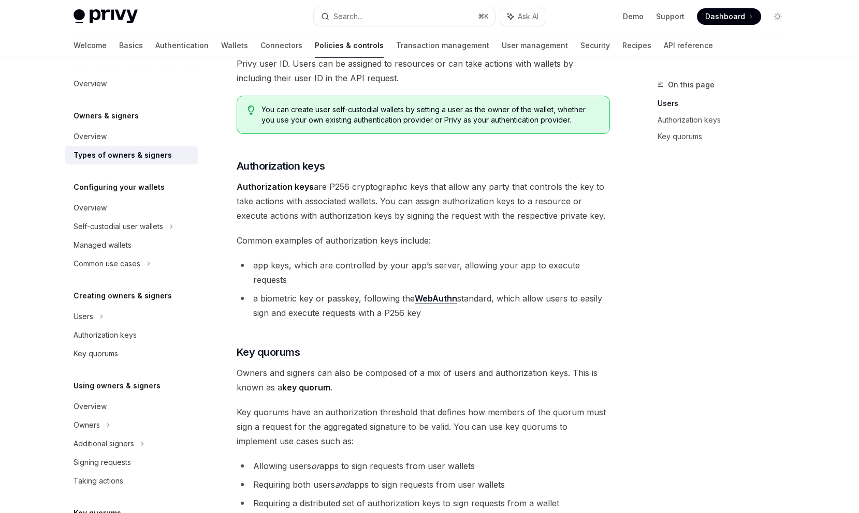
scroll to position [147, 0]
drag, startPoint x: 432, startPoint y: 239, endPoint x: 427, endPoint y: 303, distance: 64.3
click at [427, 303] on div "There are three types of owners & signers: users , authorization keys , and key…" at bounding box center [422, 272] width 373 height 578
